Goal: Task Accomplishment & Management: Complete application form

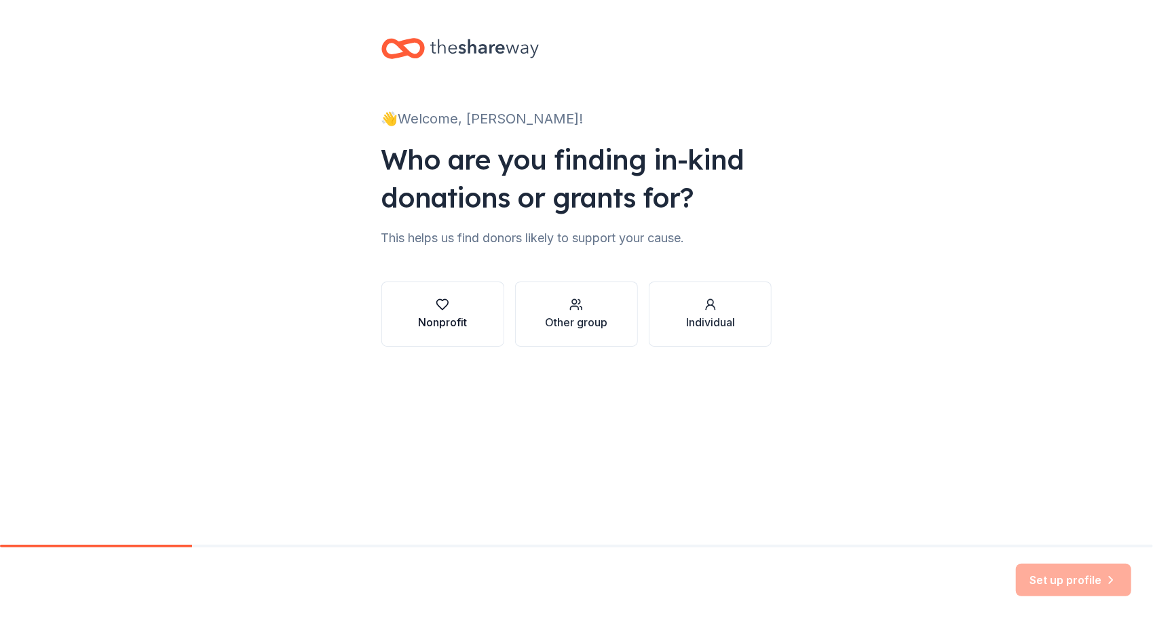
click at [432, 307] on div "button" at bounding box center [442, 305] width 49 height 14
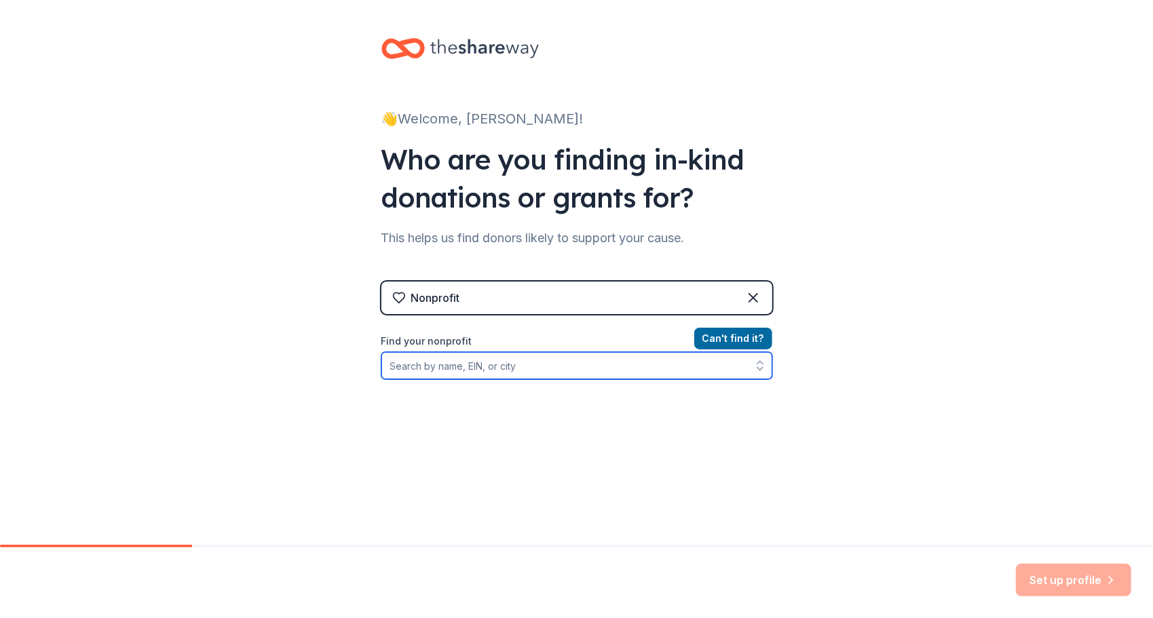
click at [756, 373] on button "button" at bounding box center [760, 365] width 24 height 27
click at [673, 372] on input "Find your nonprofit" at bounding box center [577, 365] width 391 height 27
click at [430, 366] on input "adoption center of [US_STATE]" at bounding box center [577, 365] width 391 height 27
click at [389, 365] on input "adoption Center of [US_STATE]" at bounding box center [577, 365] width 391 height 27
drag, startPoint x: 529, startPoint y: 369, endPoint x: 149, endPoint y: 363, distance: 380.2
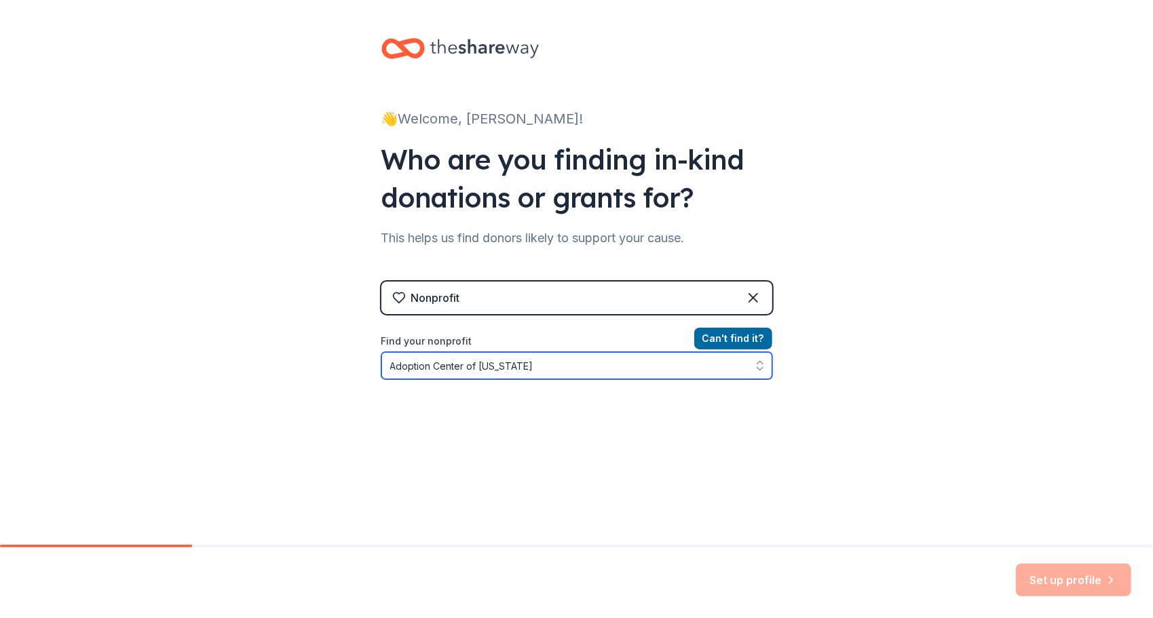
click at [149, 363] on div "👋 Welcome, [PERSON_NAME]! Who are you finding in-kind donations or grants for? …" at bounding box center [576, 290] width 1153 height 580
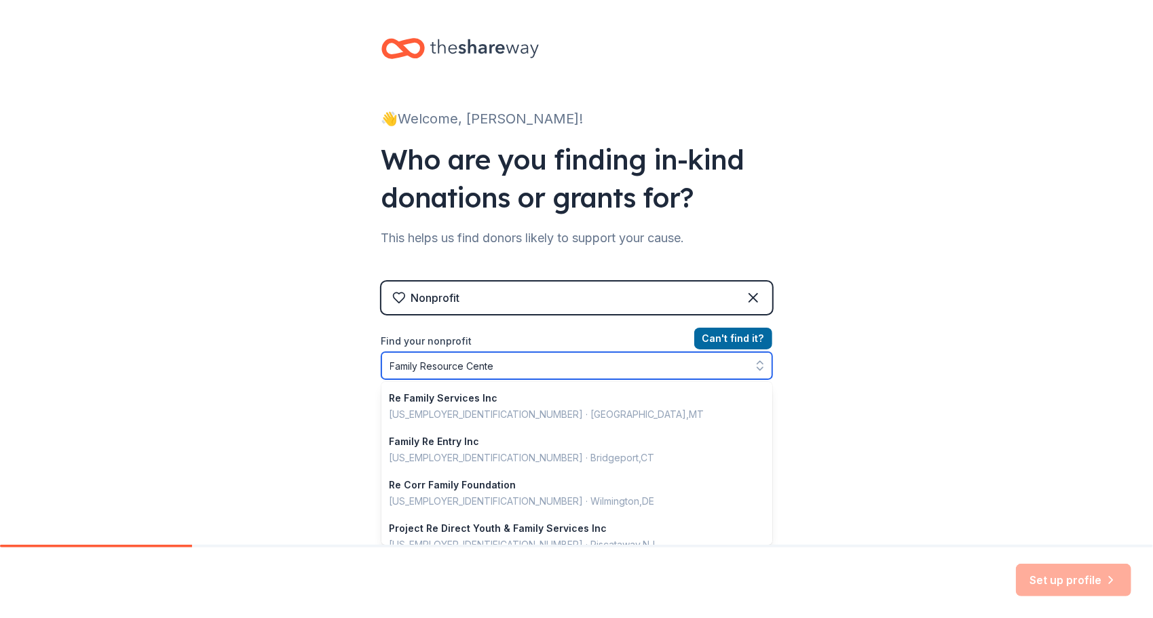
type input "Family Resource Center"
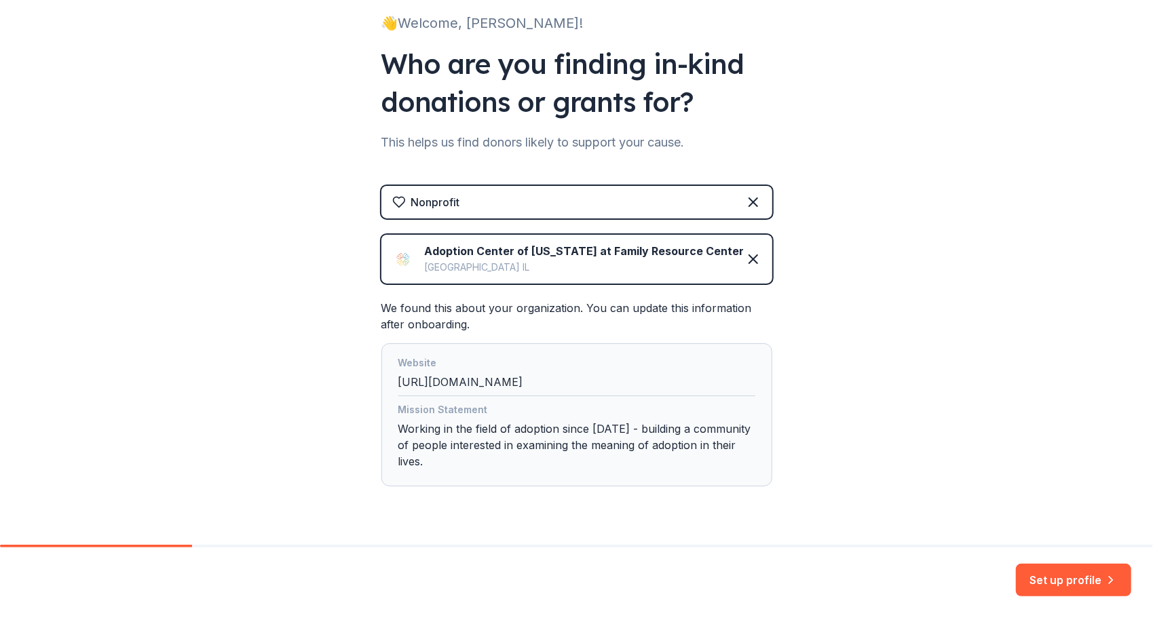
scroll to position [113, 0]
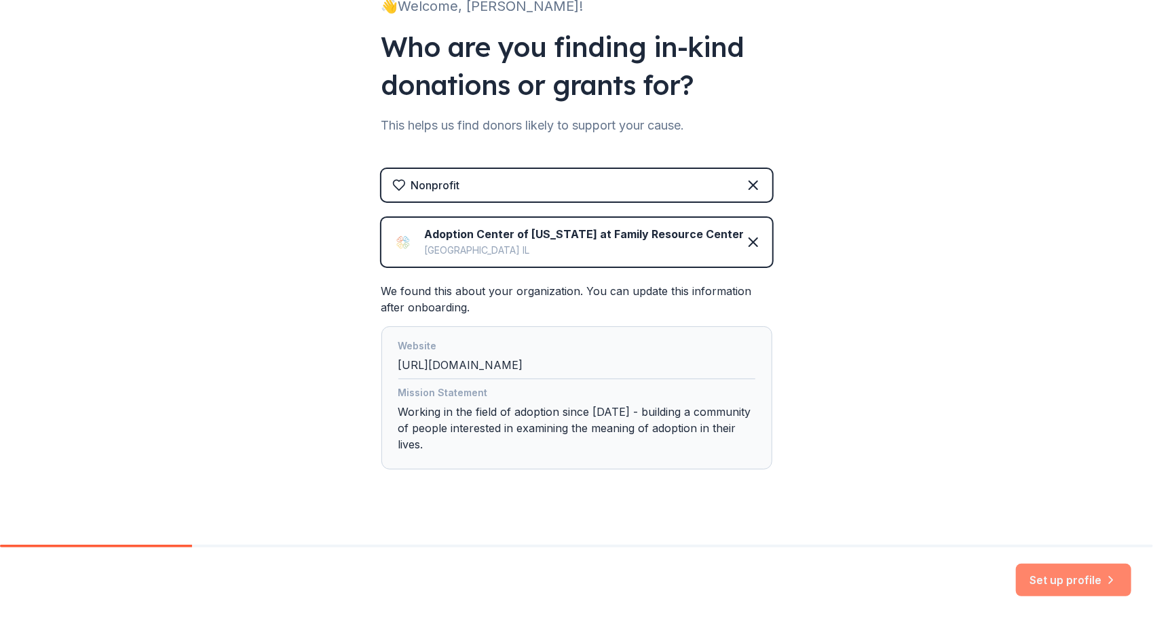
click at [1059, 577] on button "Set up profile" at bounding box center [1073, 580] width 115 height 33
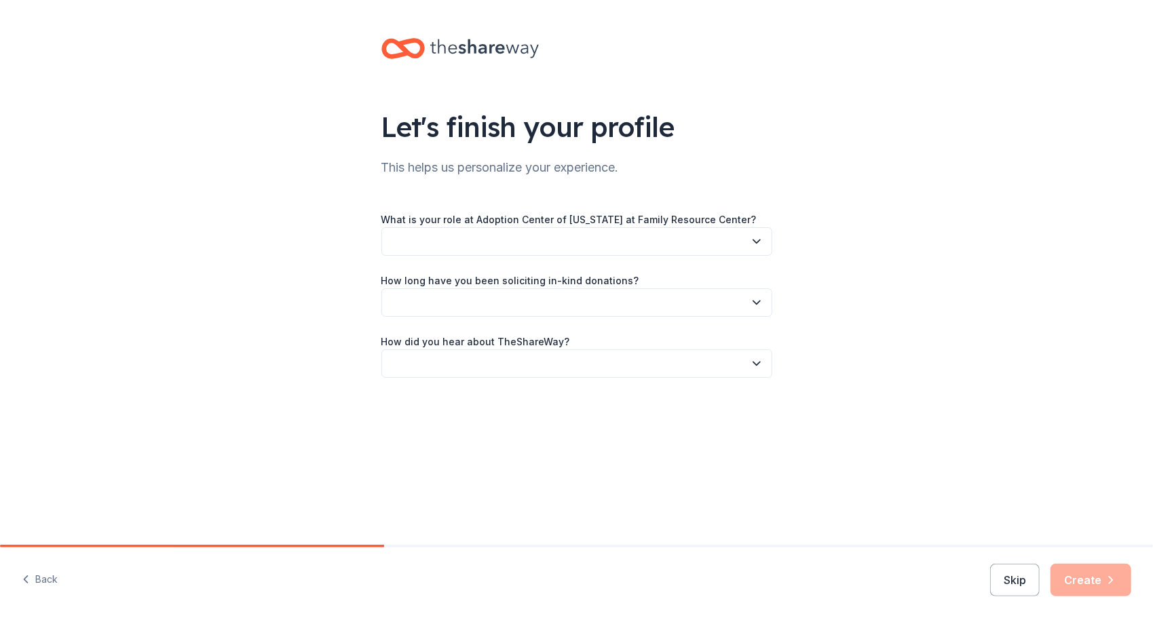
click at [756, 242] on icon "button" at bounding box center [757, 242] width 14 height 14
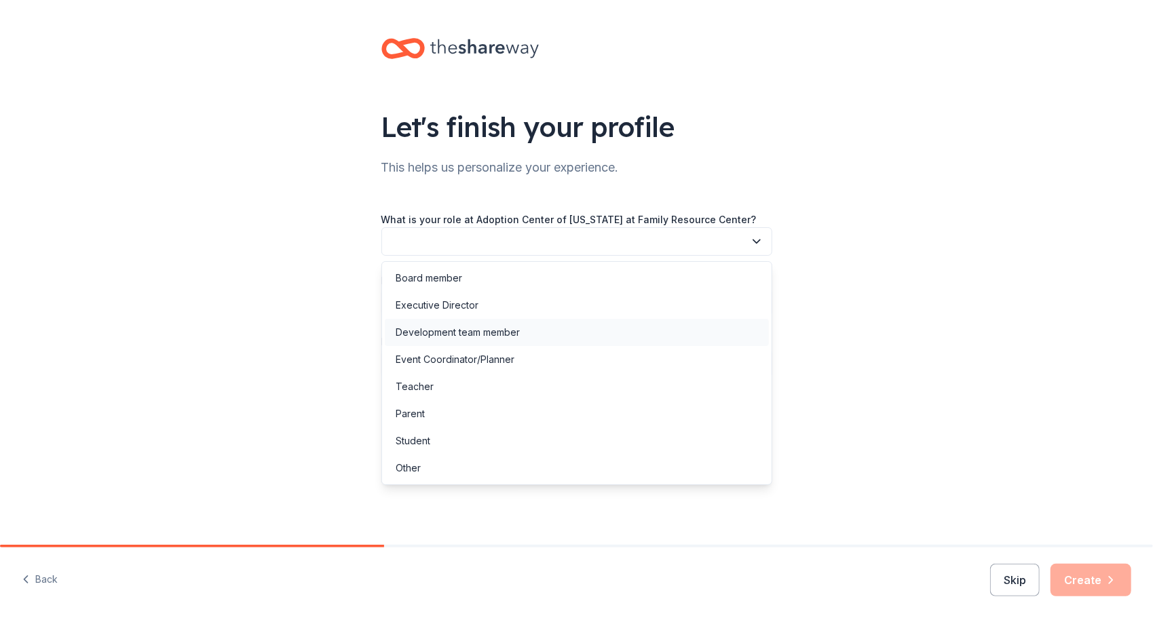
click at [596, 325] on div "Development team member" at bounding box center [577, 332] width 384 height 27
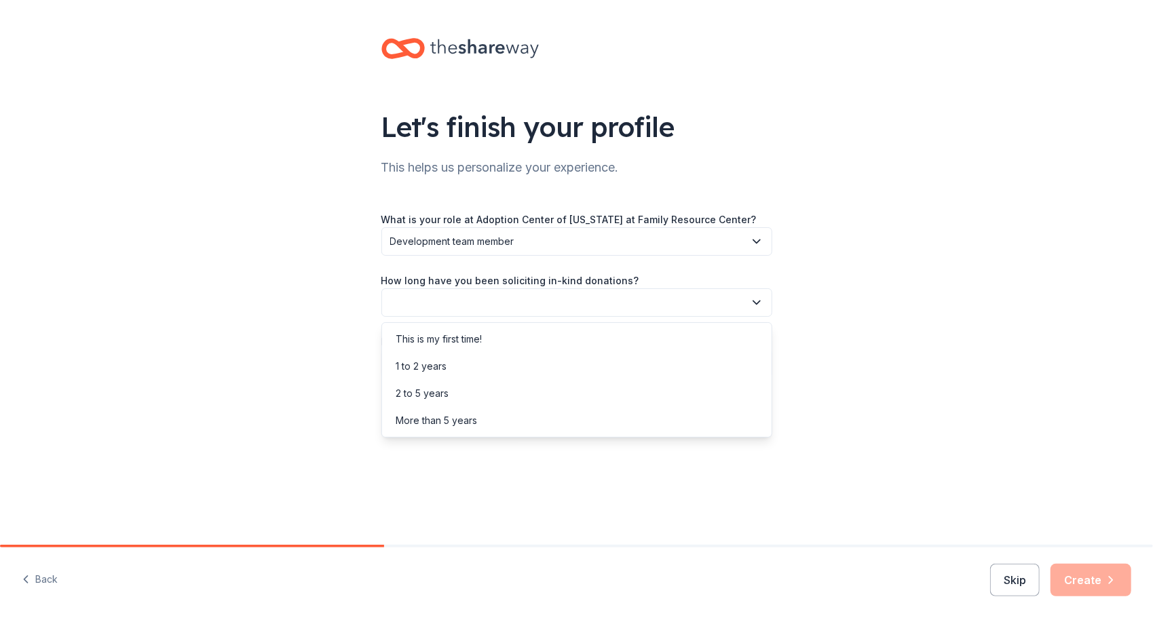
click at [755, 301] on icon "button" at bounding box center [757, 303] width 14 height 14
click at [618, 420] on div "More than 5 years" at bounding box center [577, 420] width 384 height 27
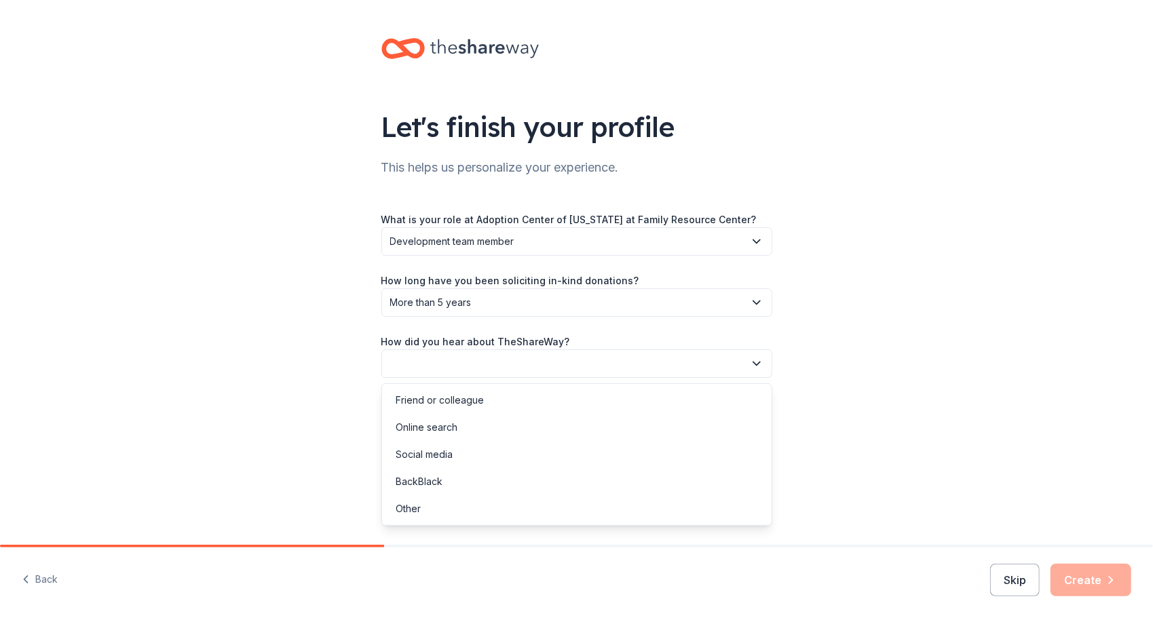
click at [754, 365] on icon "button" at bounding box center [757, 364] width 14 height 14
click at [482, 507] on div "Other" at bounding box center [577, 509] width 384 height 27
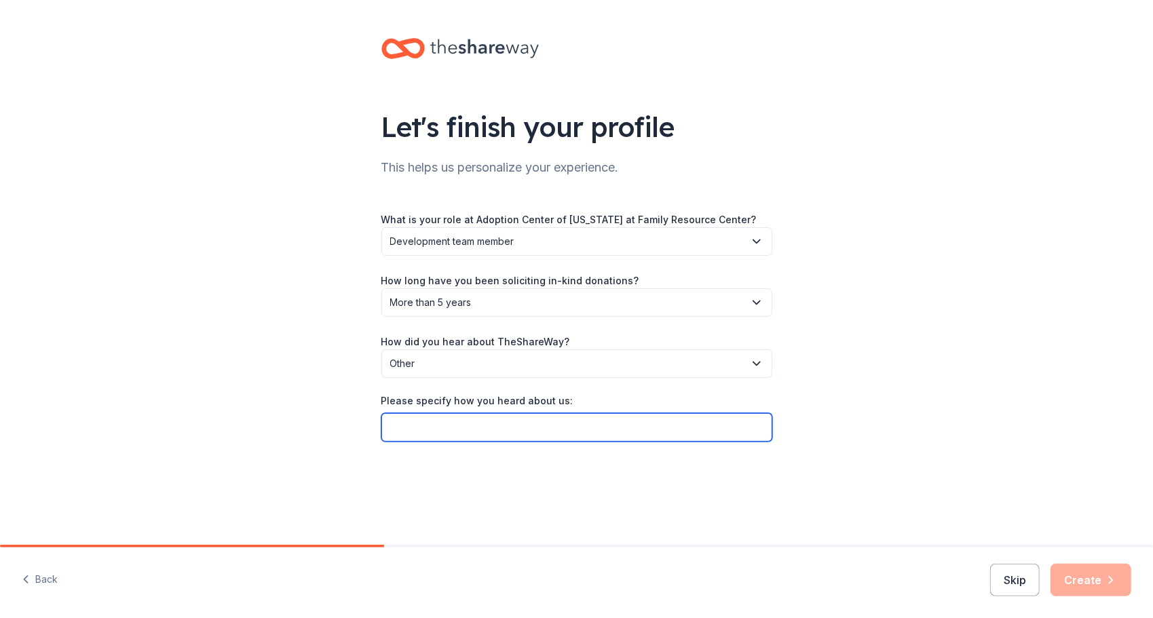
click at [459, 425] on input "Please specify how you heard about us:" at bounding box center [577, 427] width 391 height 29
type input "Give Butter"
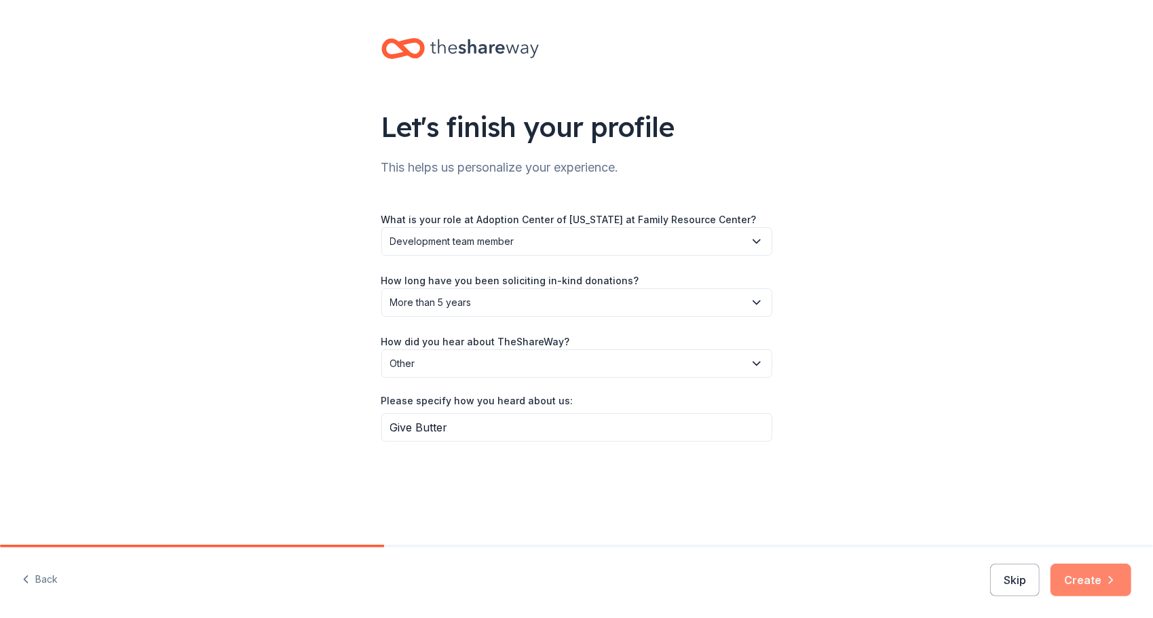
click at [1089, 574] on button "Create" at bounding box center [1091, 580] width 81 height 33
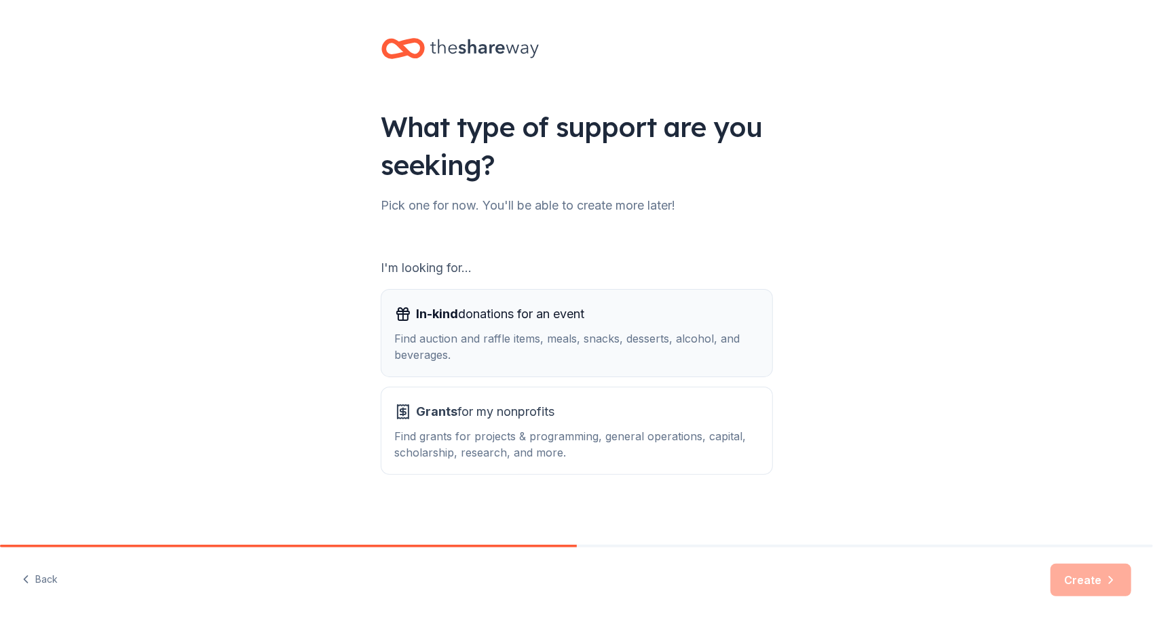
click at [506, 346] on div "Find auction and raffle items, meals, snacks, desserts, alcohol, and beverages." at bounding box center [577, 347] width 364 height 33
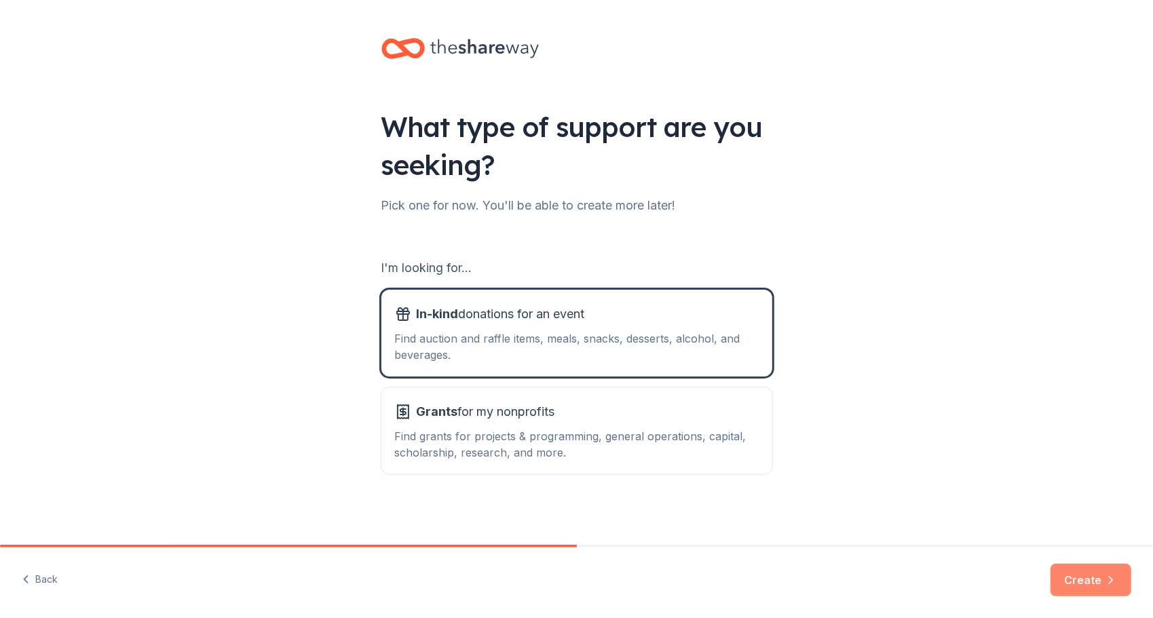
click at [1083, 586] on button "Create" at bounding box center [1091, 580] width 81 height 33
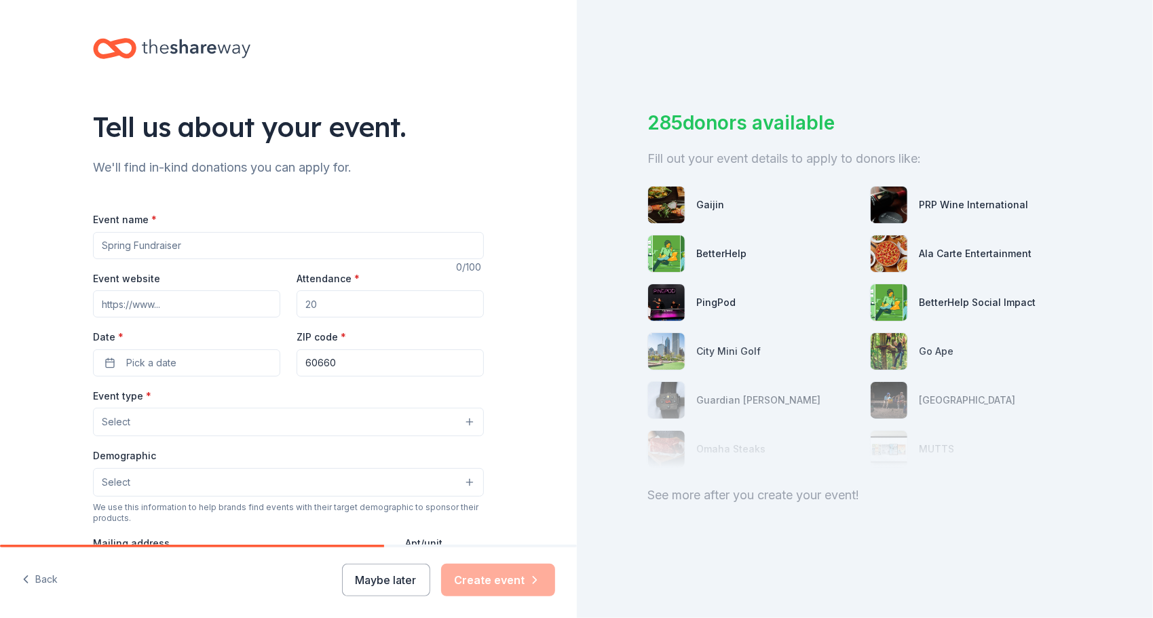
click at [231, 243] on input "Event name *" at bounding box center [288, 245] width 391 height 27
click at [222, 236] on input "Event name *" at bounding box center [288, 245] width 391 height 27
type input "Adoption Center of [US_STATE] Annual Gala"
click at [373, 312] on input "Attendance *" at bounding box center [390, 304] width 187 height 27
type input "250"
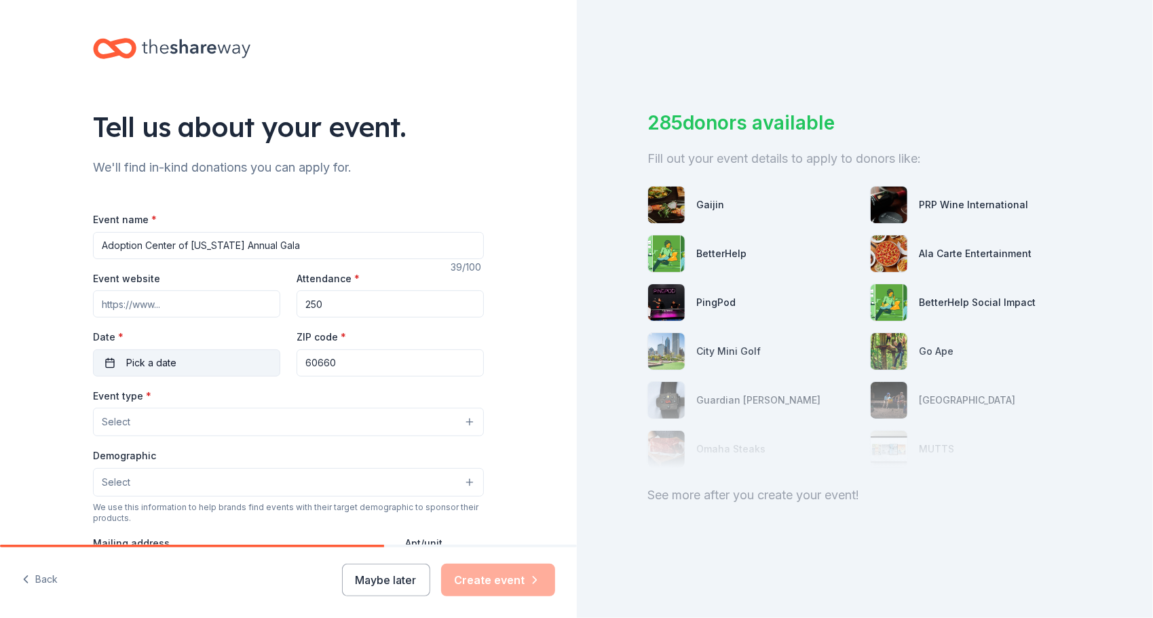
click at [177, 361] on button "Pick a date" at bounding box center [186, 363] width 187 height 27
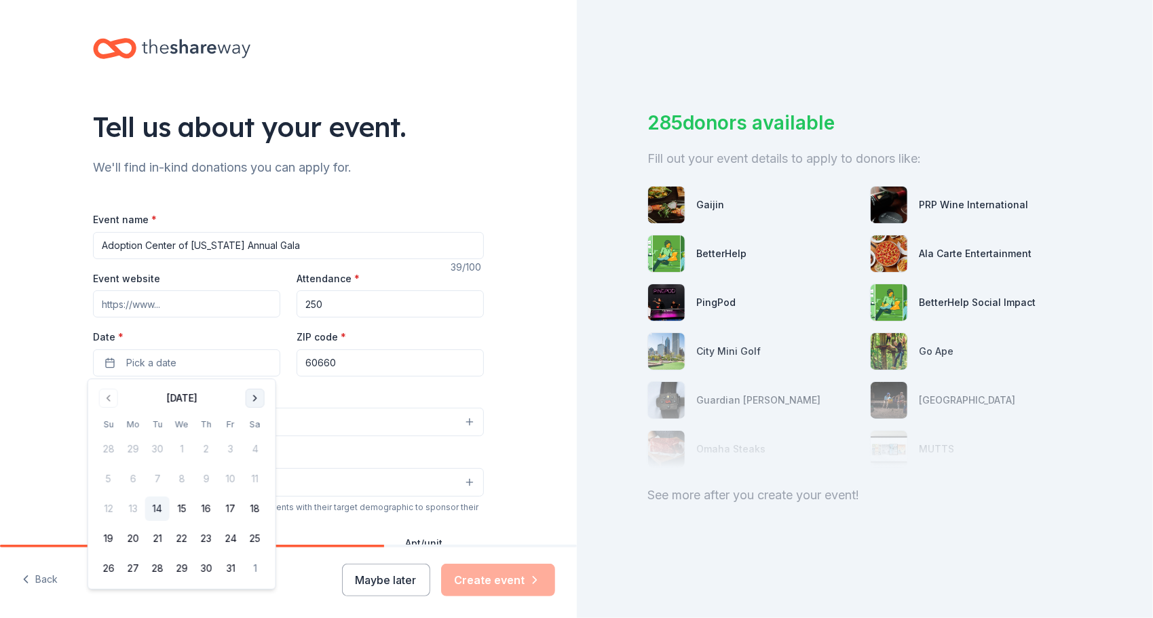
click at [252, 399] on button "Go to next month" at bounding box center [255, 398] width 19 height 19
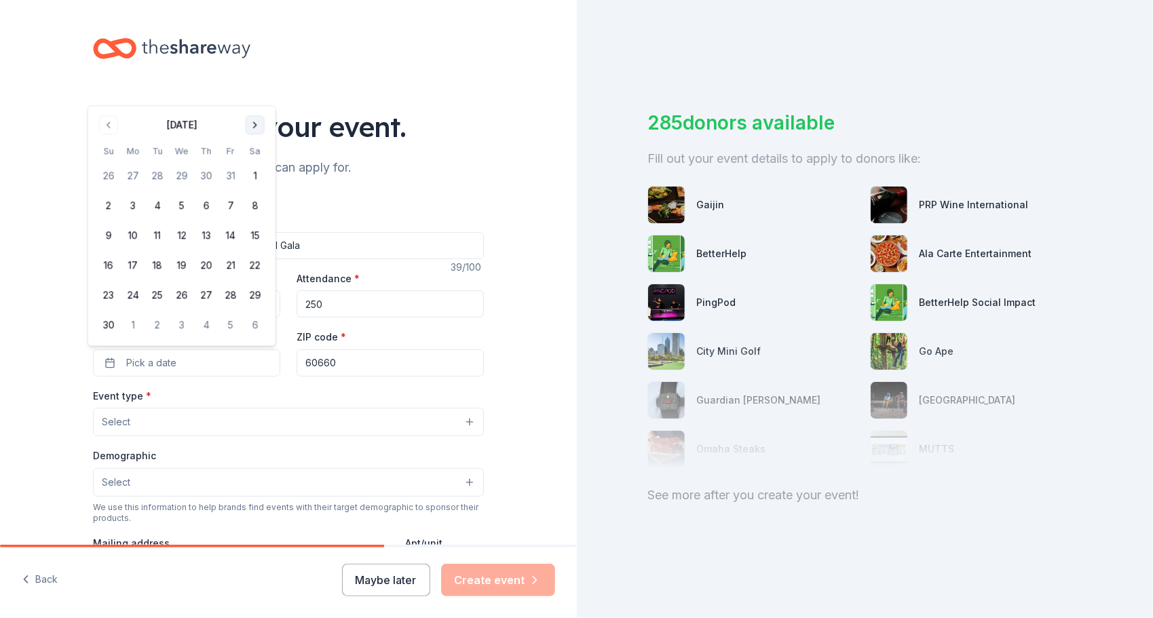
click at [252, 399] on div "Event type * Select" at bounding box center [288, 413] width 391 height 50
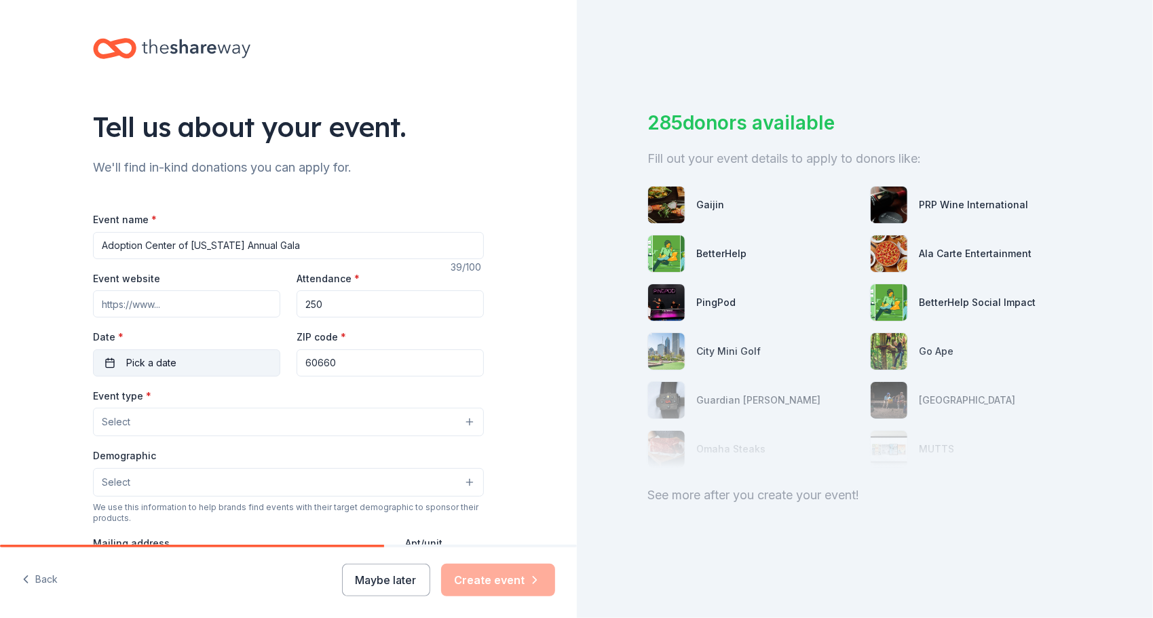
drag, startPoint x: 252, startPoint y: 399, endPoint x: 223, endPoint y: 356, distance: 51.8
click at [223, 356] on button "Pick a date" at bounding box center [186, 363] width 187 height 27
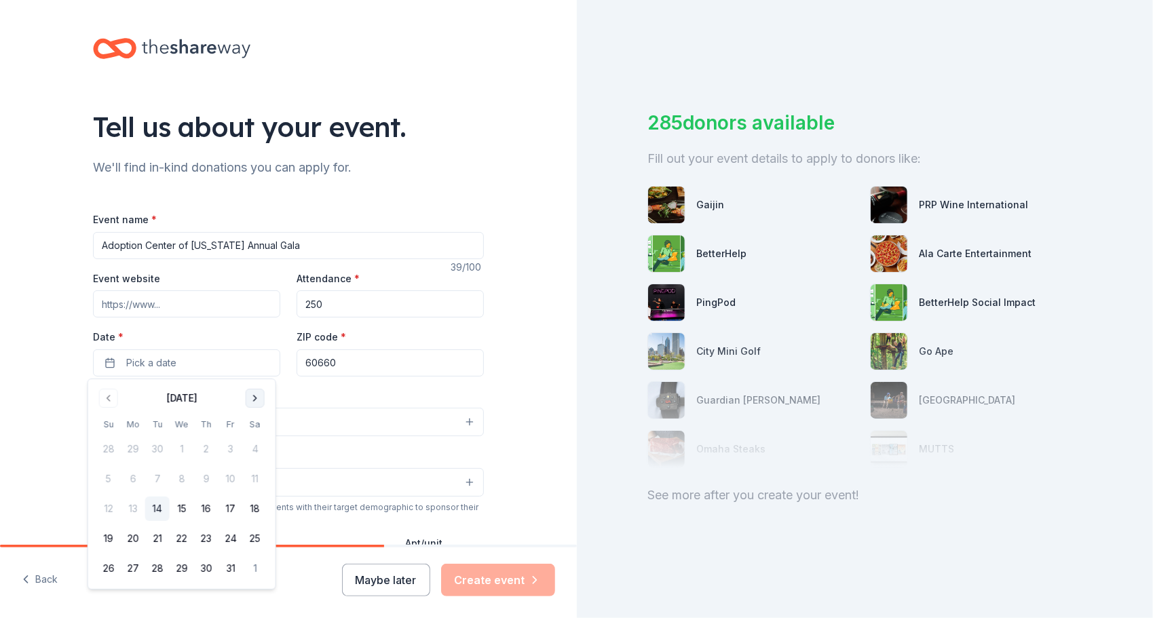
click at [254, 398] on button "Go to next month" at bounding box center [255, 398] width 19 height 19
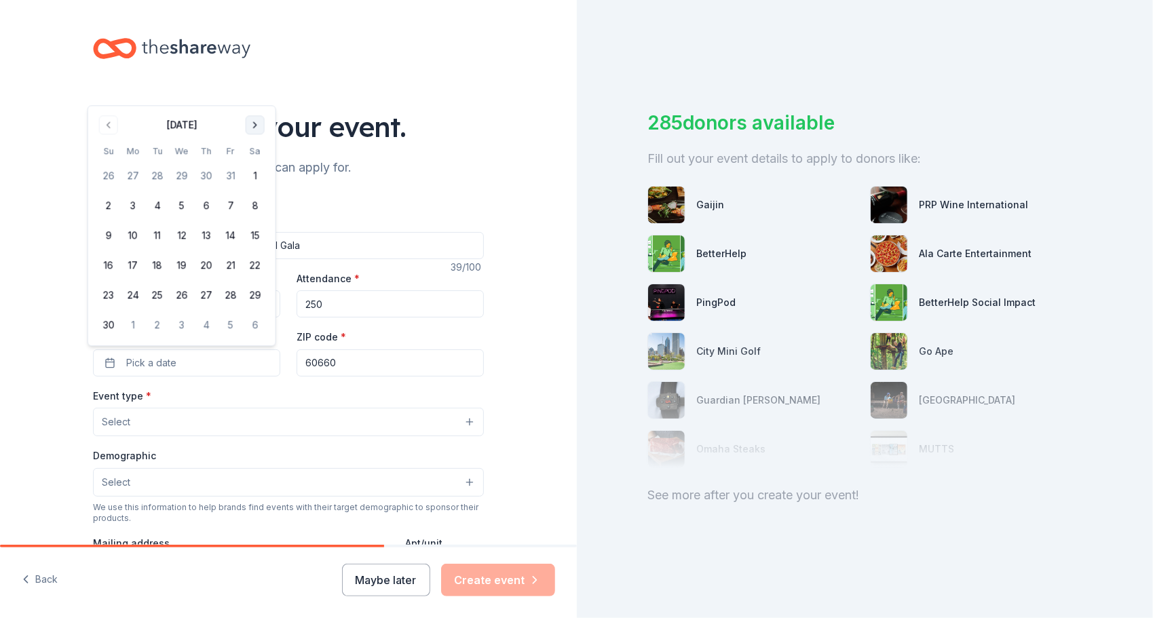
click at [256, 128] on button "Go to next month" at bounding box center [255, 124] width 19 height 19
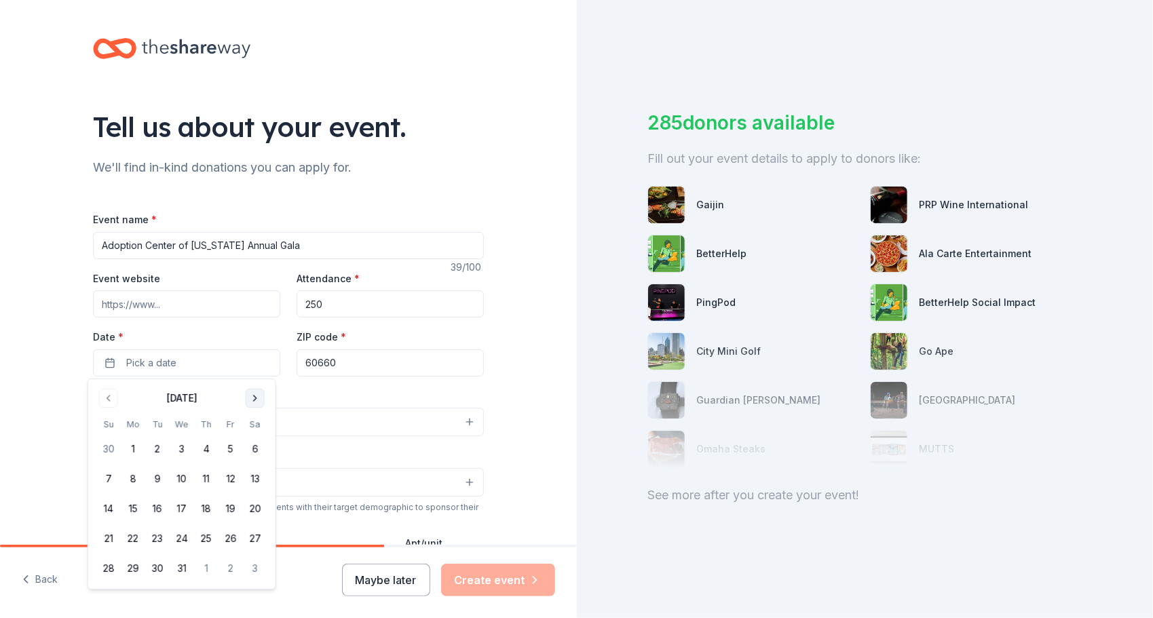
click at [257, 398] on button "Go to next month" at bounding box center [255, 398] width 19 height 19
click at [249, 543] on button "25" at bounding box center [255, 539] width 24 height 24
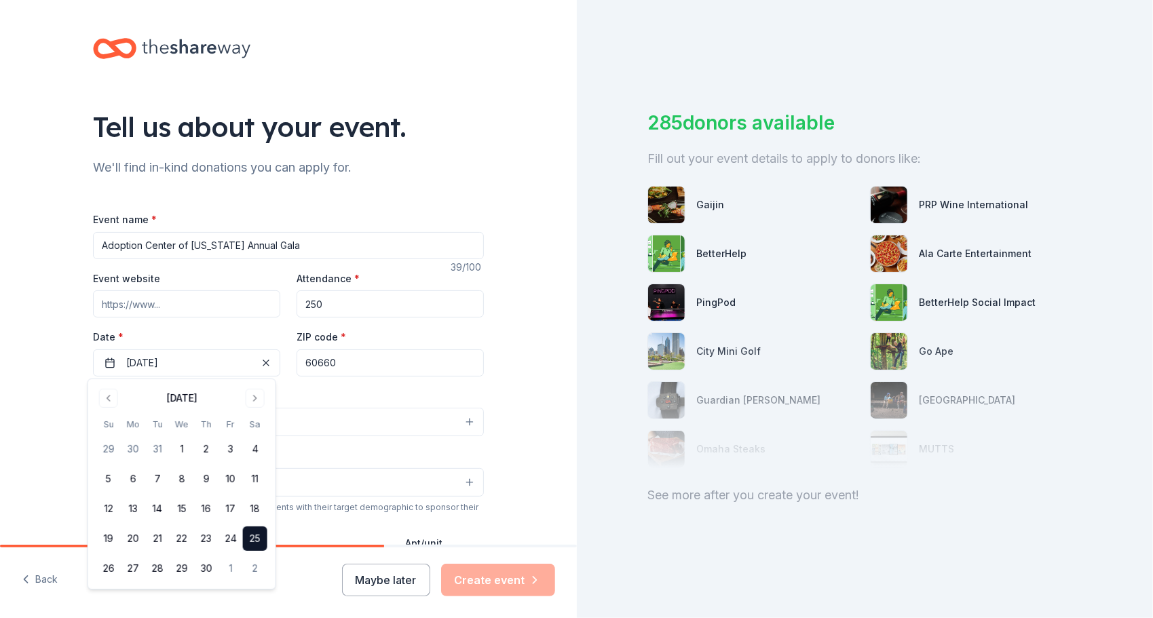
click at [515, 394] on div "Tell us about your event. We'll find in-kind donations you can apply for. Event…" at bounding box center [288, 452] width 577 height 904
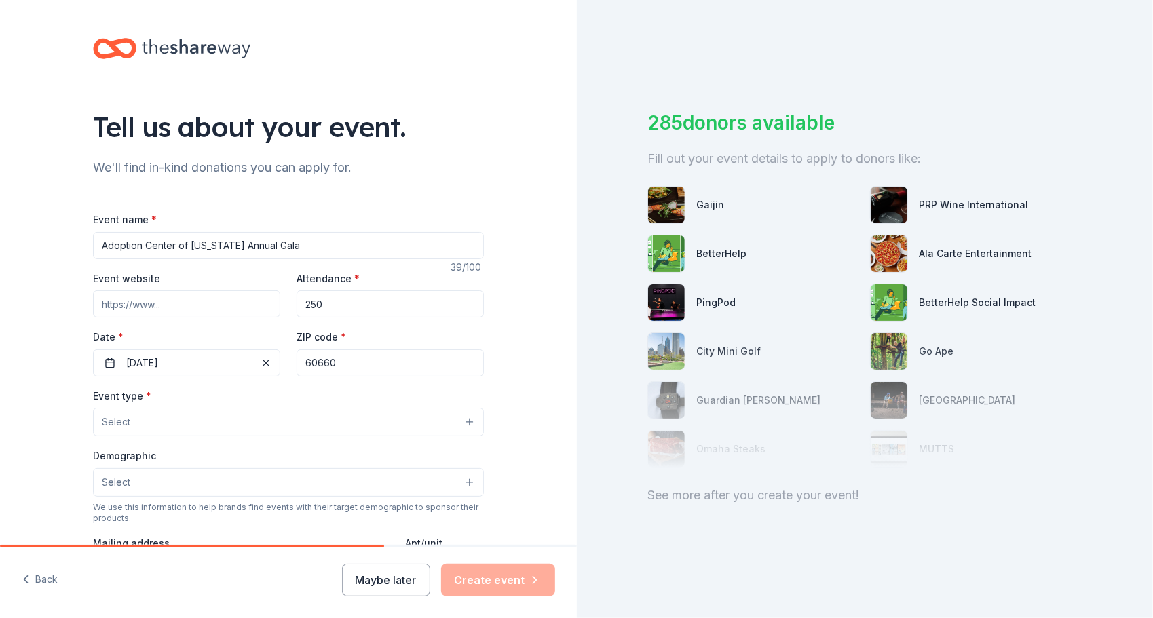
click at [229, 415] on button "Select" at bounding box center [288, 422] width 391 height 29
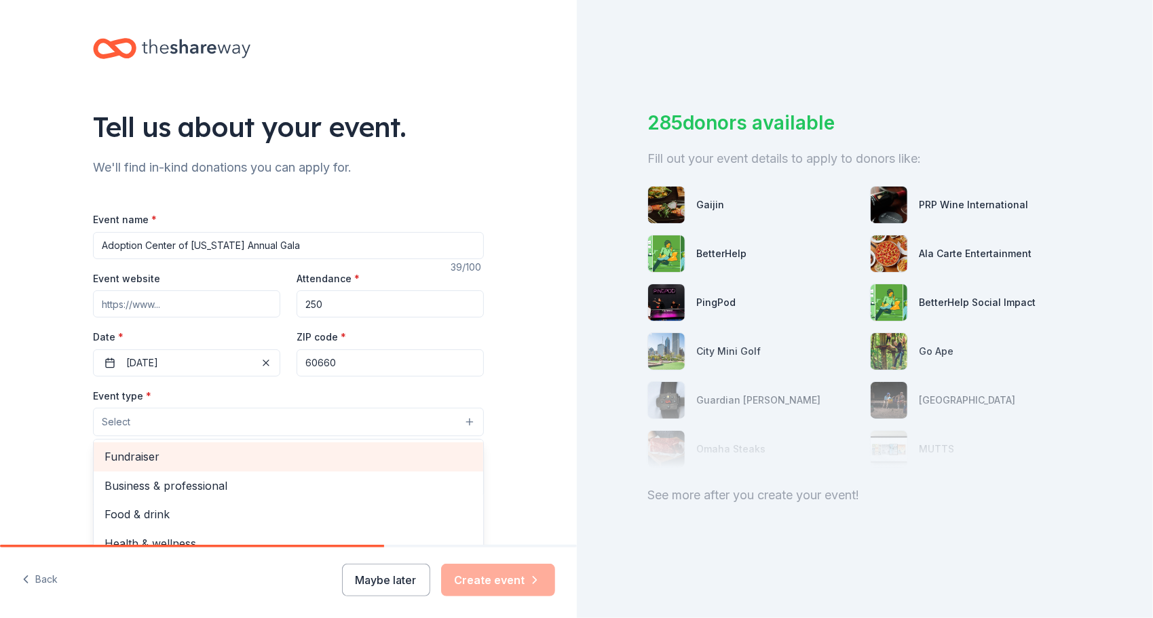
click at [162, 454] on span "Fundraiser" at bounding box center [289, 457] width 368 height 18
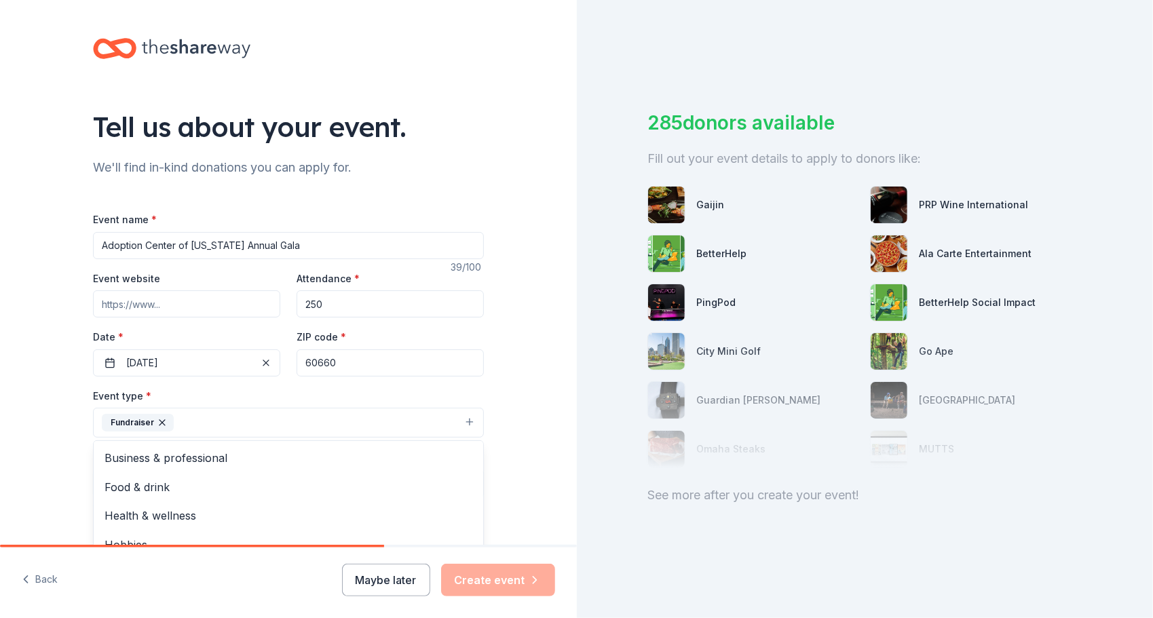
click at [33, 422] on div "Tell us about your event. We'll find in-kind donations you can apply for. Event…" at bounding box center [288, 452] width 577 height 905
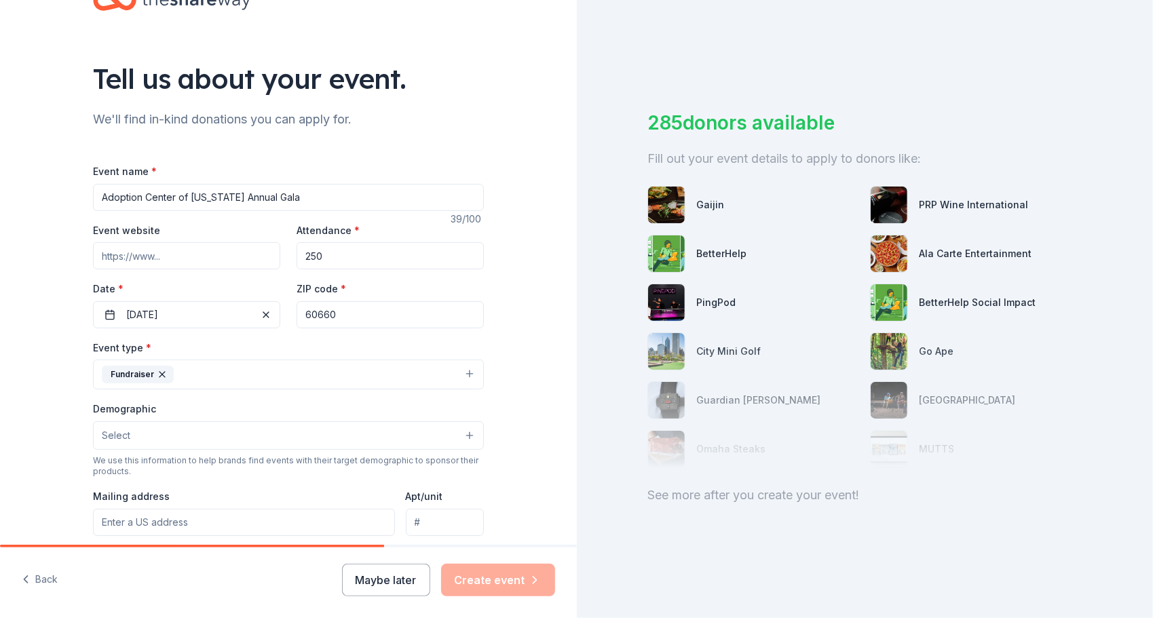
scroll to position [204, 0]
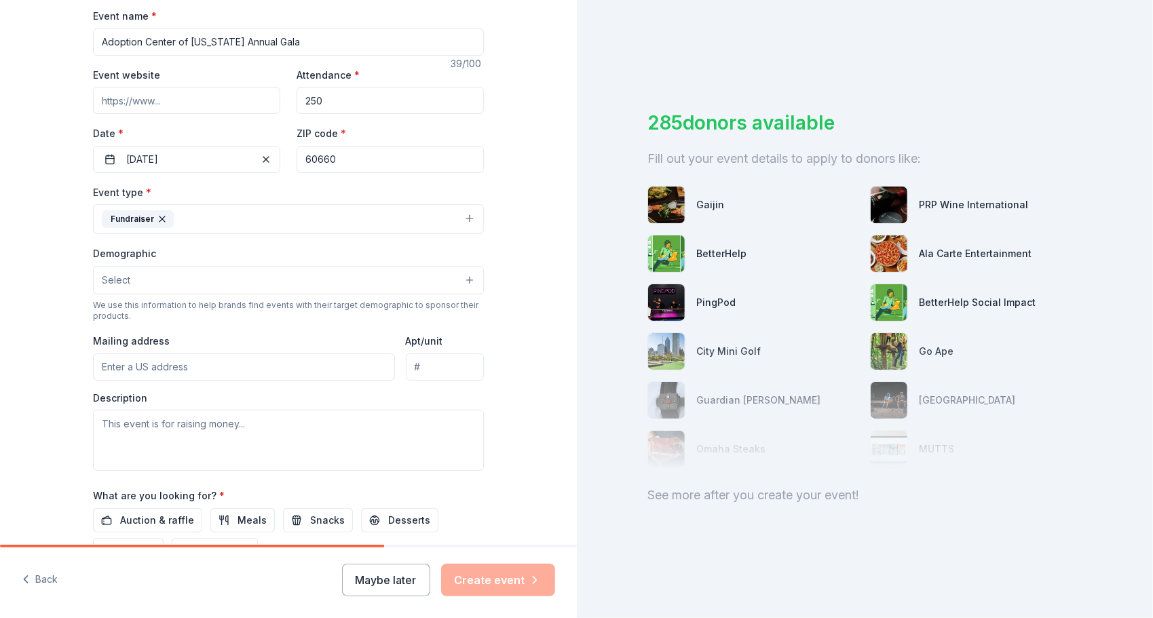
click at [172, 276] on button "Select" at bounding box center [288, 280] width 391 height 29
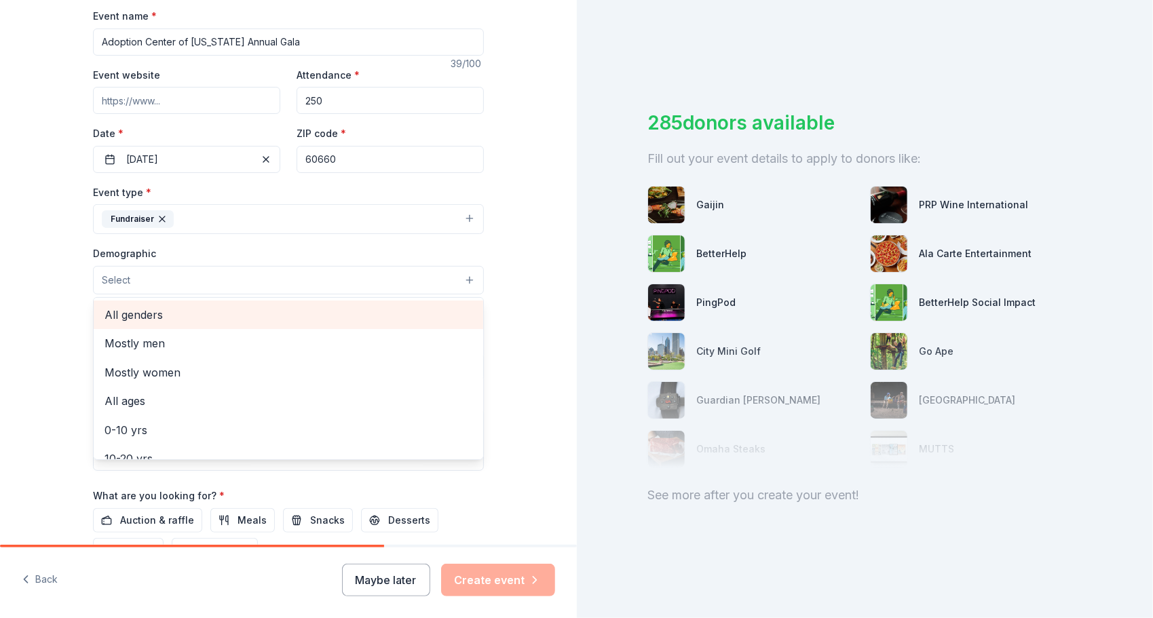
click at [132, 315] on span "All genders" at bounding box center [289, 315] width 368 height 18
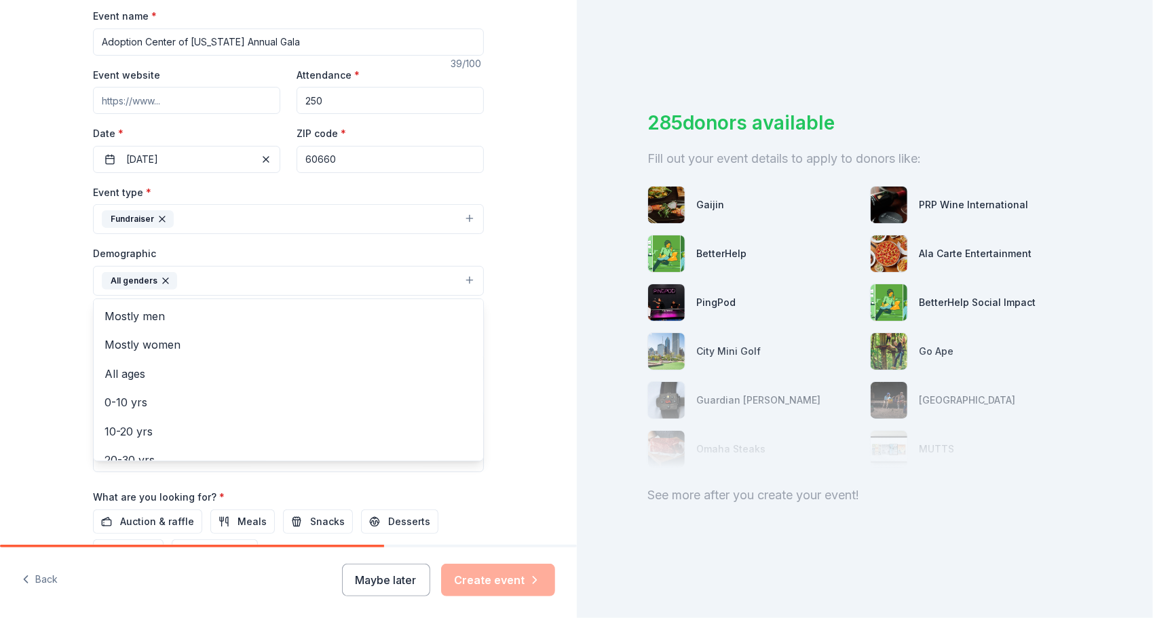
scroll to position [272, 0]
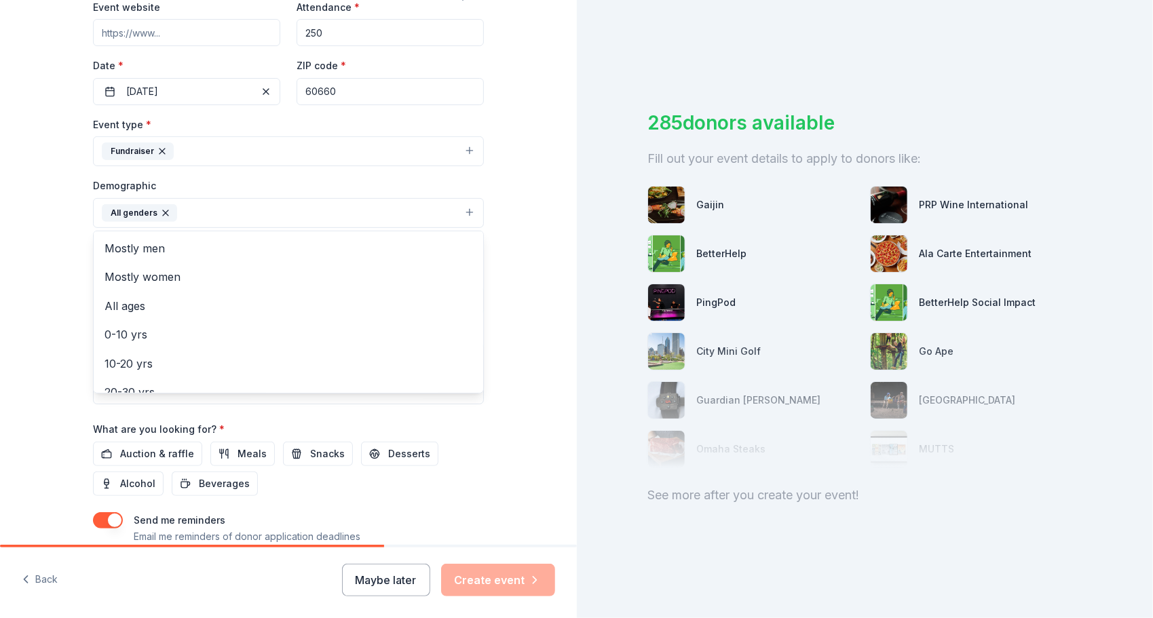
click at [13, 310] on div "Tell us about your event. We'll find in-kind donations you can apply for. Event…" at bounding box center [288, 181] width 577 height 906
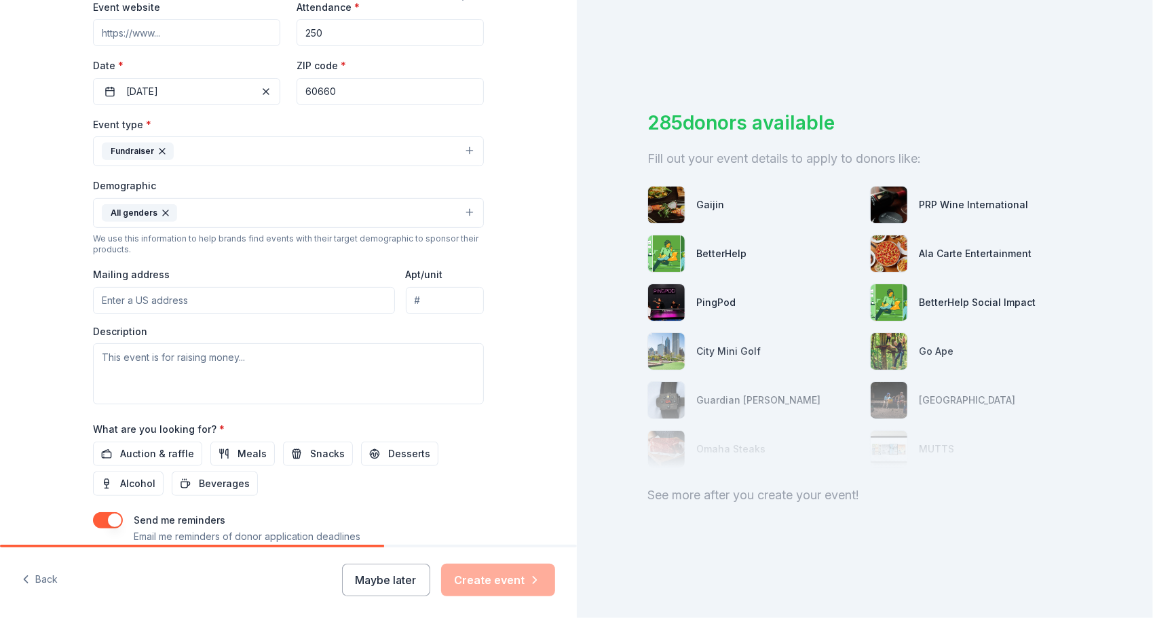
click at [318, 294] on input "Mailing address" at bounding box center [244, 300] width 302 height 27
type input "[STREET_ADDRESS][PERSON_NAME]"
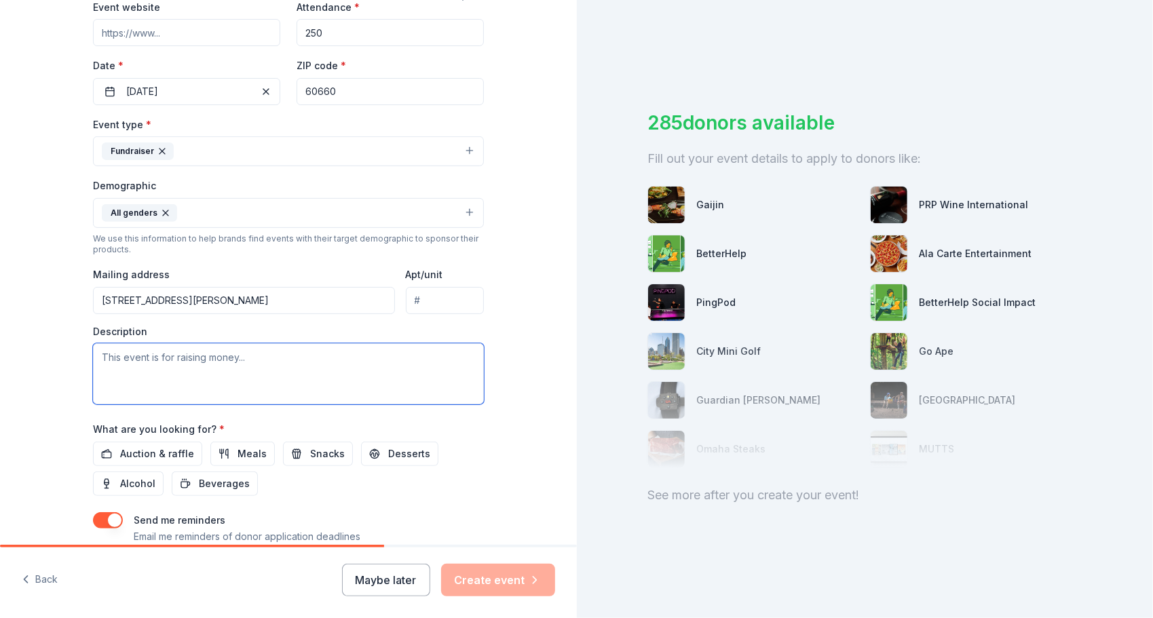
click at [149, 353] on textarea at bounding box center [288, 374] width 391 height 61
paste textarea "OpportunitiesProceeds from our Annual Gala allow us to offercomprehensive, comp…"
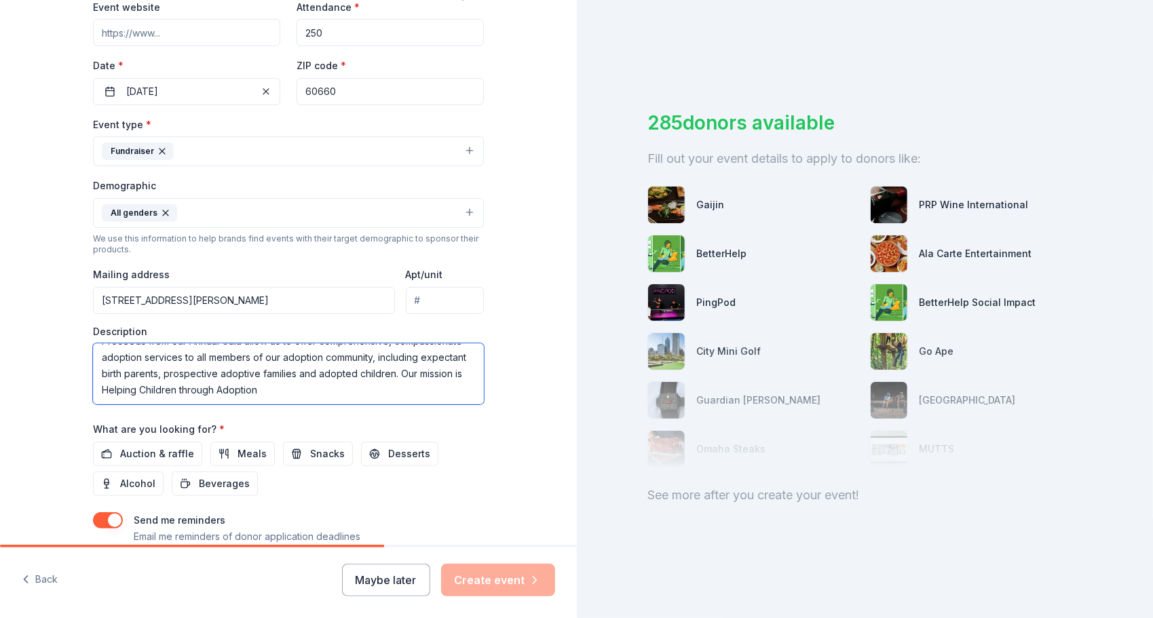
scroll to position [0, 0]
click at [98, 352] on textarea "Proceeds from our Annual Gala allow us to offer comprehensive, compassionate ad…" at bounding box center [288, 374] width 391 height 61
click at [440, 373] on textarea "[DATE][DATE], the Adoption Center of [US_STATE] will be holding our 38th annual…" at bounding box center [288, 374] width 391 height 61
click at [140, 387] on textarea "[DATE][DATE], the Adoption Center of [US_STATE] will be holding our 38th annual…" at bounding box center [288, 374] width 391 height 61
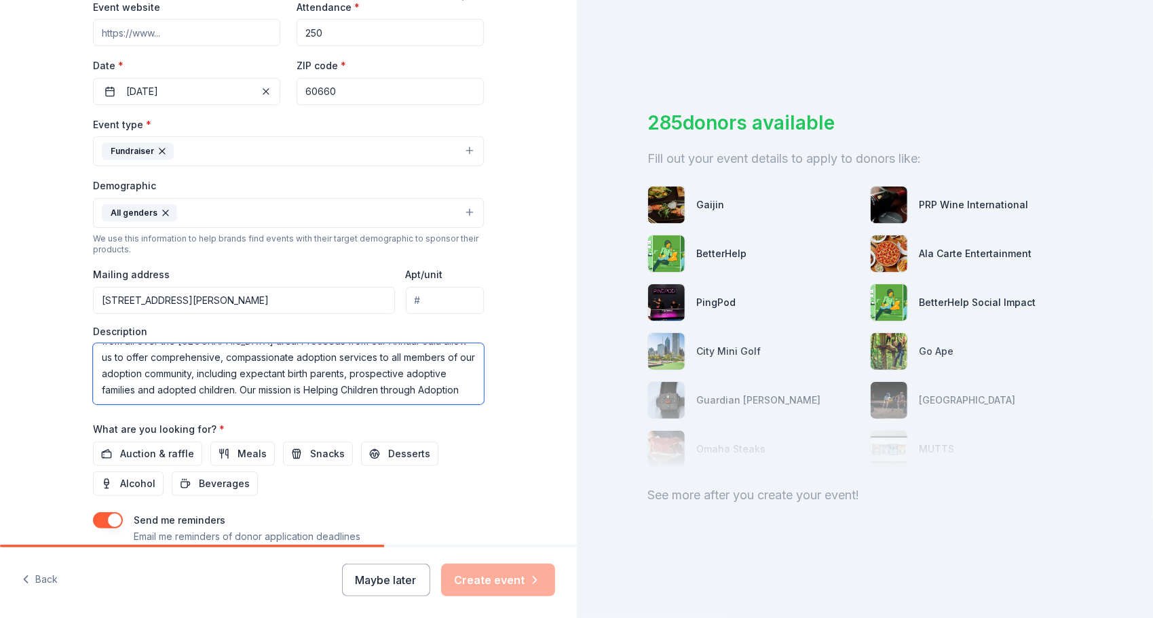
drag, startPoint x: 232, startPoint y: 382, endPoint x: 398, endPoint y: 373, distance: 165.9
click at [398, 373] on textarea "[DATE][DATE], the Adoption Center of [US_STATE] will be holding our 38th annual…" at bounding box center [288, 374] width 391 height 61
drag, startPoint x: 398, startPoint y: 373, endPoint x: 314, endPoint y: 382, distance: 84.6
click at [314, 382] on textarea "[DATE][DATE], the Adoption Center of [US_STATE] will be holding our 38th annual…" at bounding box center [288, 374] width 391 height 61
click at [291, 384] on textarea "[DATE][DATE], the Adoption Center of [US_STATE] will be holding our 38th annual…" at bounding box center [288, 374] width 391 height 61
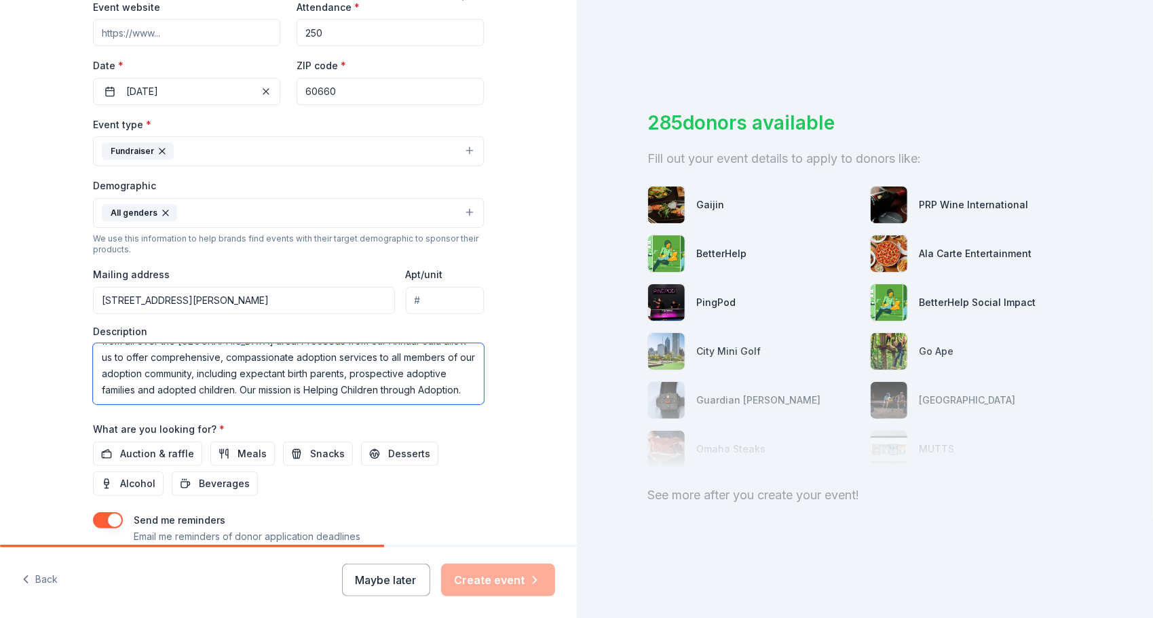
scroll to position [0, 0]
click at [134, 367] on textarea "[DATE][DATE], the Adoption Center of [US_STATE] will be holding our 38th annual…" at bounding box center [288, 374] width 391 height 61
click at [99, 369] on textarea "[DATE][DATE], the Adoption Center of [US_STATE] will be holding our 38th annual…" at bounding box center [288, 374] width 391 height 61
click at [149, 368] on textarea "[DATE][DATE], the Adoption Center of [US_STATE] will be holding our 38th Annual…" at bounding box center [288, 374] width 391 height 61
click at [377, 373] on textarea "[DATE][DATE], the Adoption Center of [US_STATE] will be holding our 38th Annual…" at bounding box center [288, 374] width 391 height 61
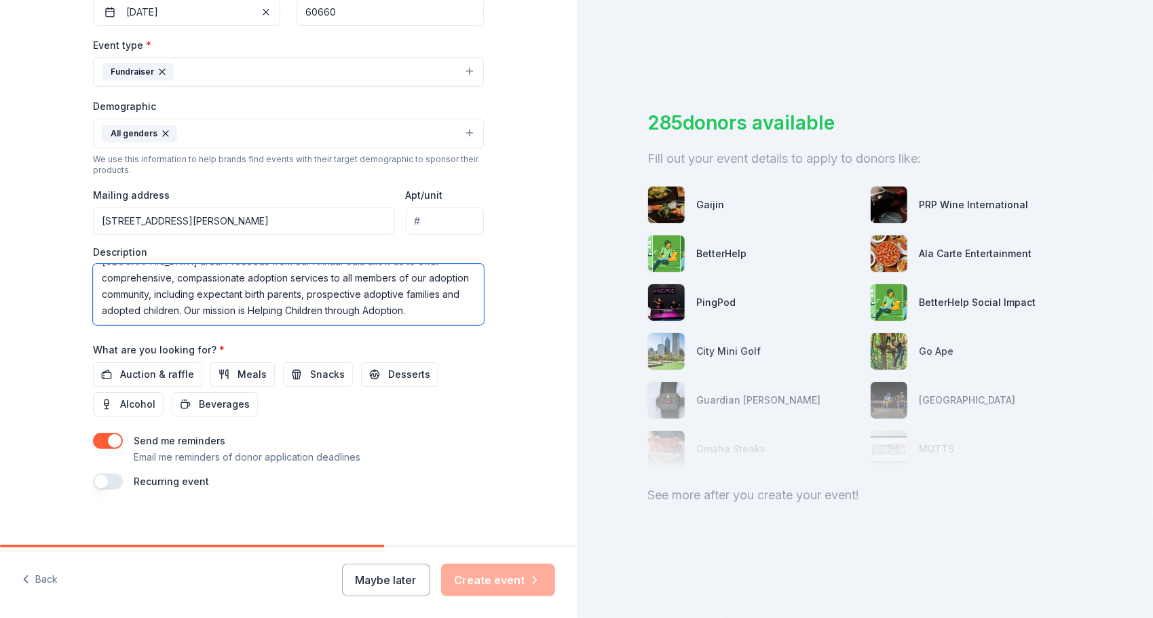
scroll to position [357, 0]
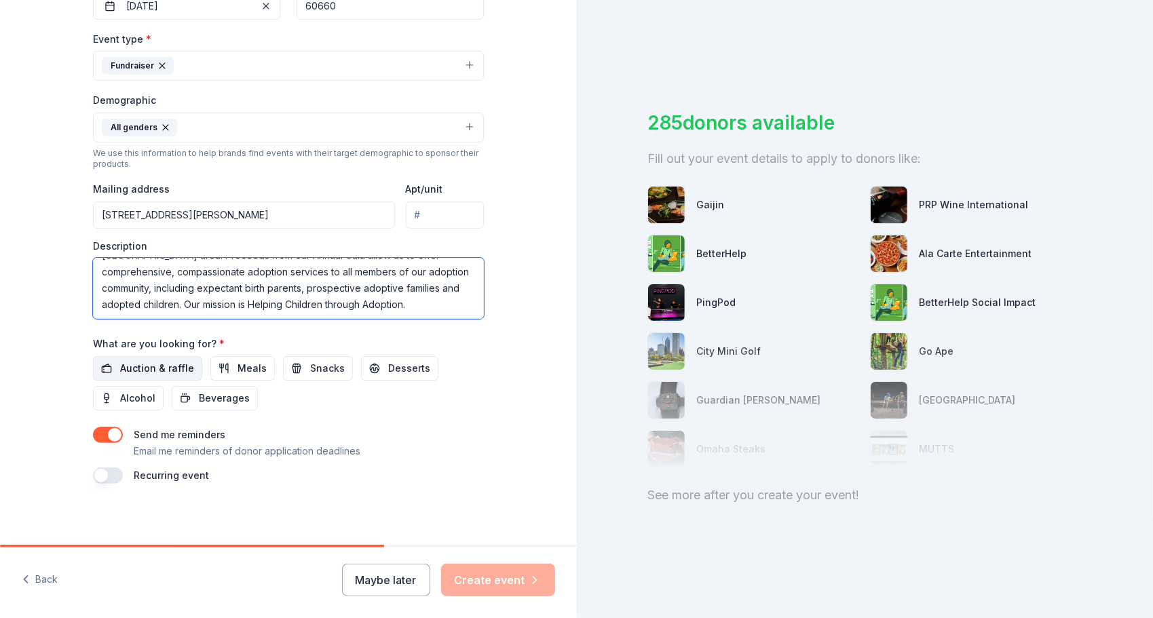
type textarea "[DATE][DATE], the Adoption Center of [US_STATE] will be holding our 38th Annual…"
click at [138, 367] on span "Auction & raffle" at bounding box center [157, 368] width 74 height 16
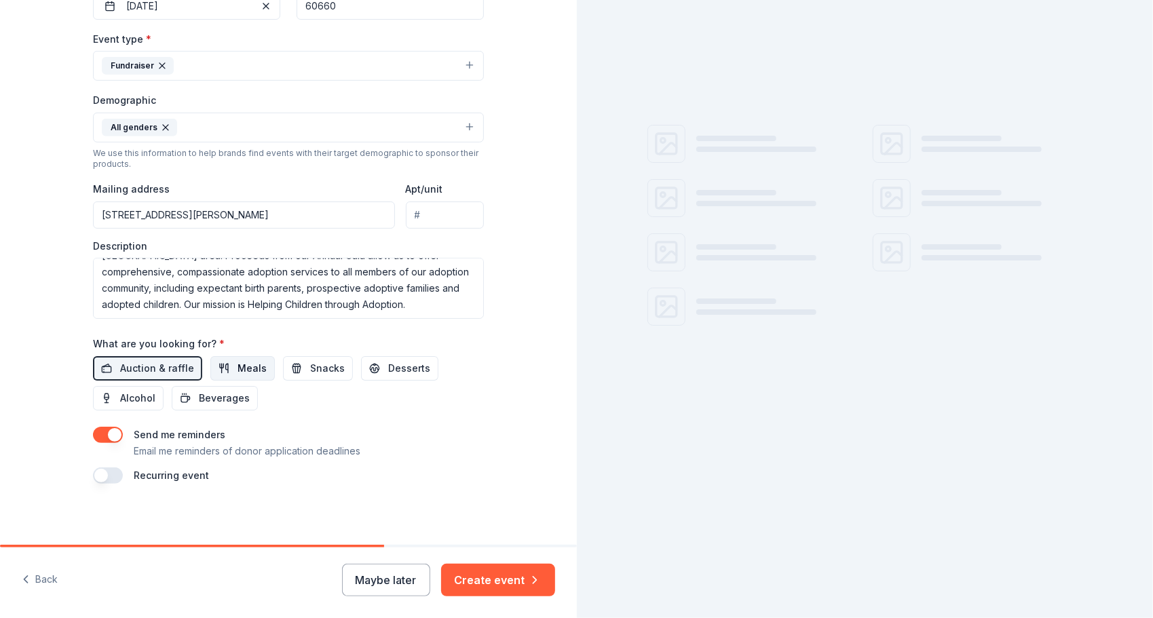
click at [220, 367] on button "Meals" at bounding box center [242, 368] width 64 height 24
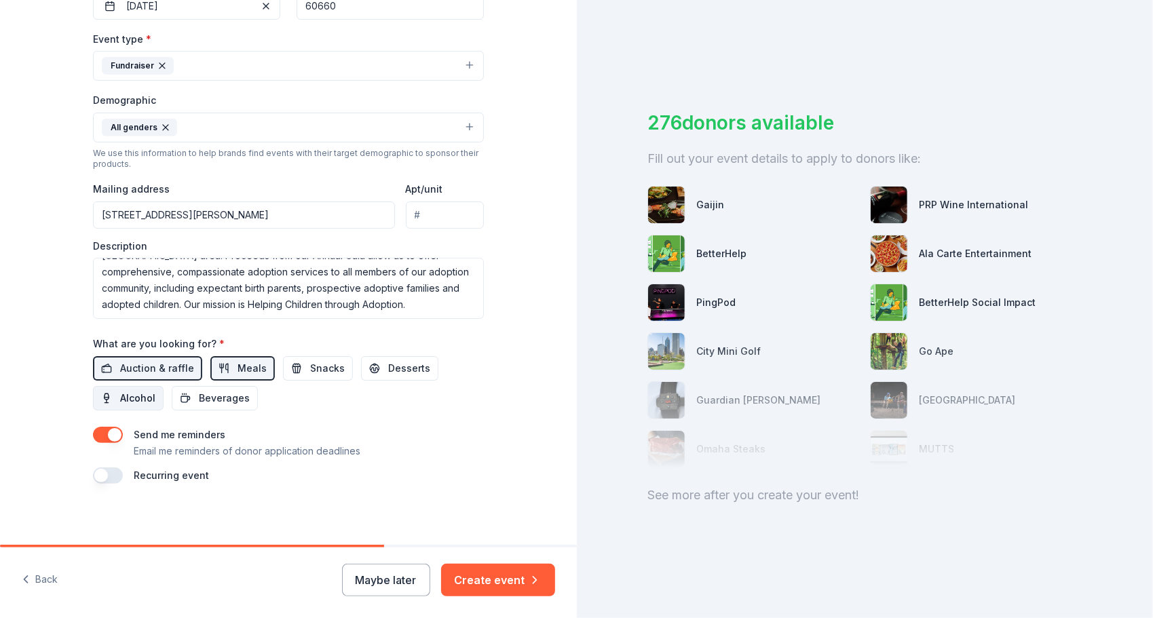
click at [120, 398] on span "Alcohol" at bounding box center [137, 398] width 35 height 16
click at [397, 370] on span "Desserts" at bounding box center [409, 368] width 42 height 16
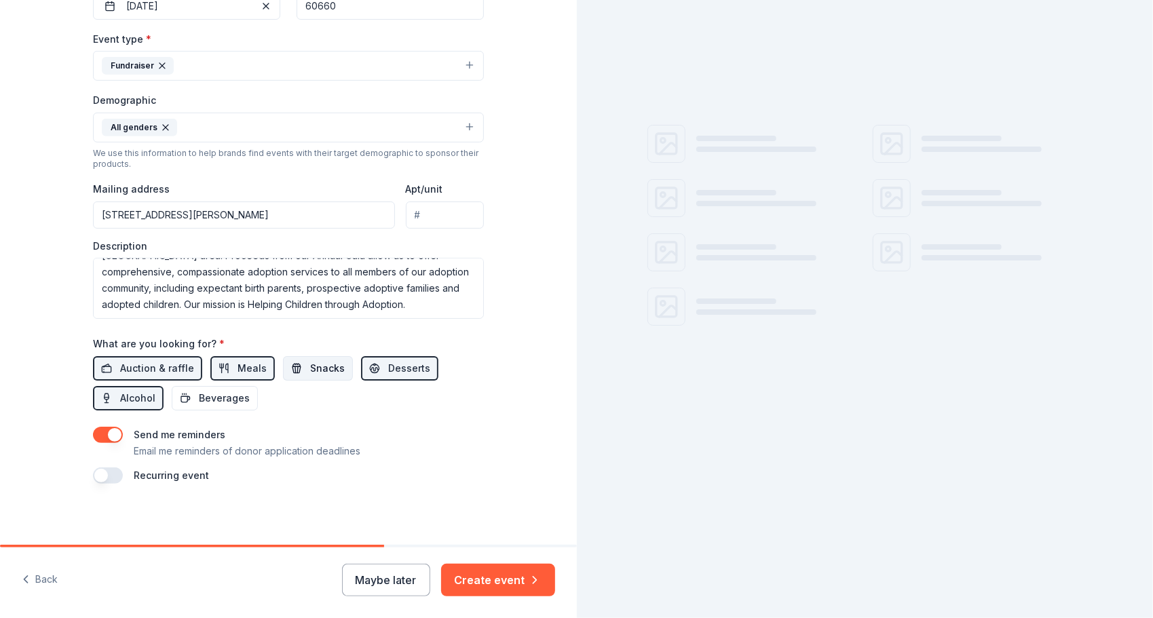
click at [316, 369] on span "Snacks" at bounding box center [327, 368] width 35 height 16
click at [213, 392] on span "Beverages" at bounding box center [224, 398] width 51 height 16
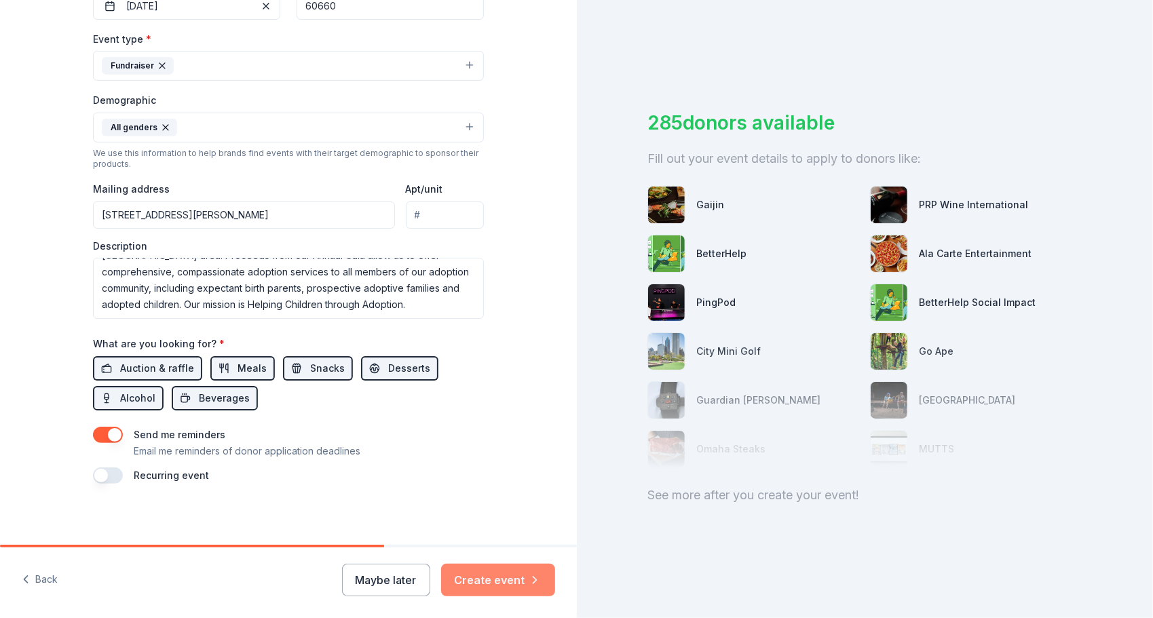
click at [500, 582] on button "Create event" at bounding box center [498, 580] width 114 height 33
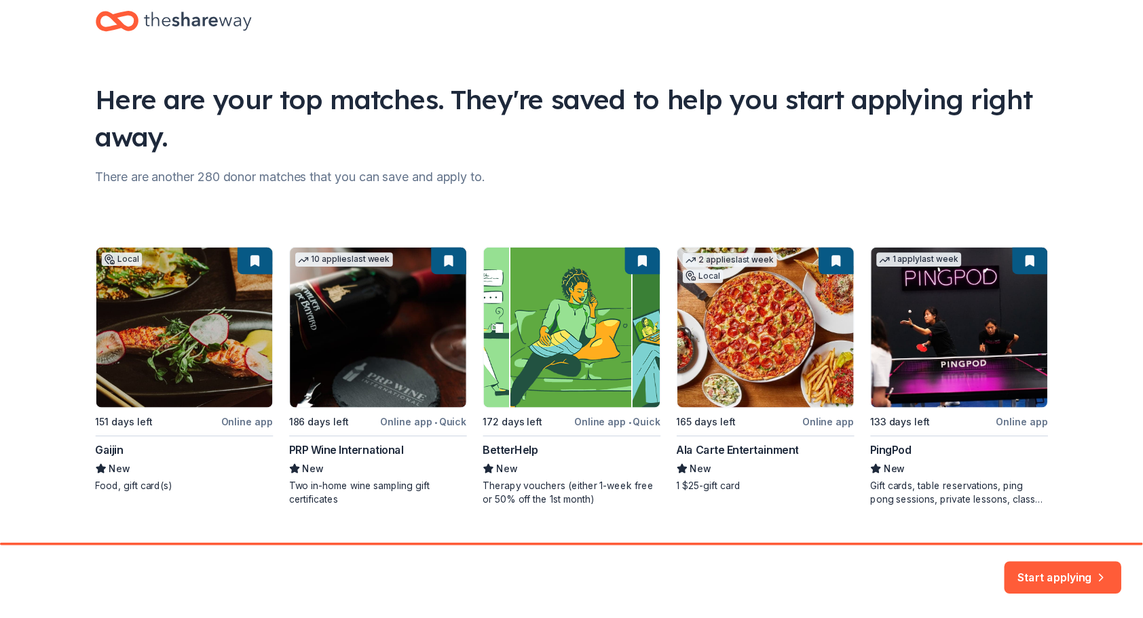
scroll to position [58, 0]
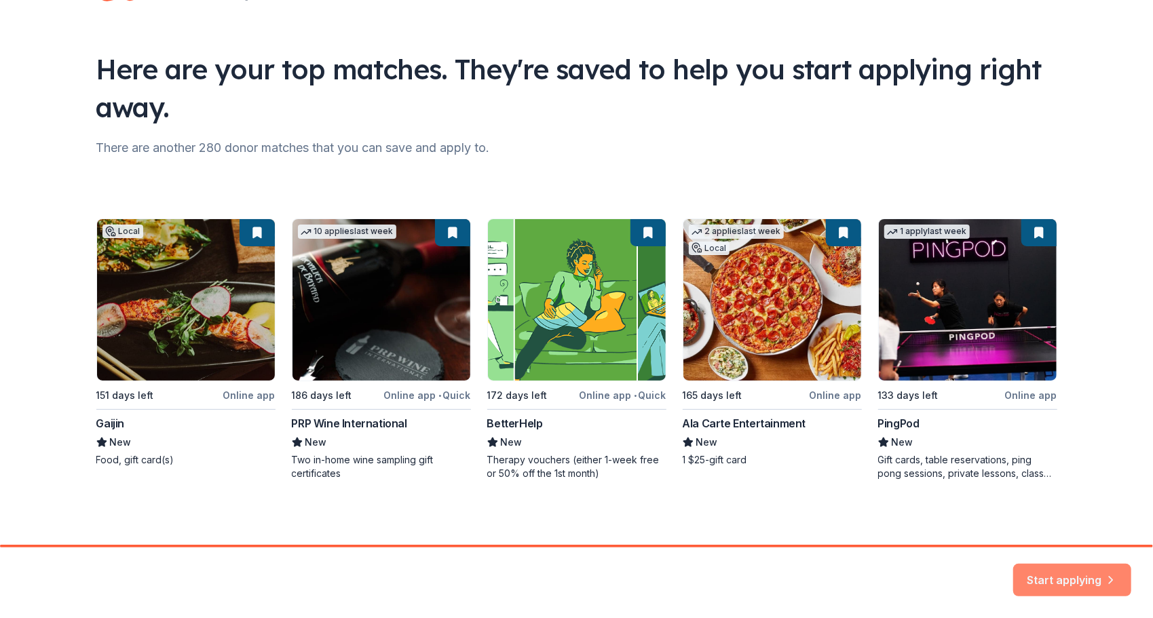
click at [1075, 577] on button "Start applying" at bounding box center [1073, 572] width 118 height 33
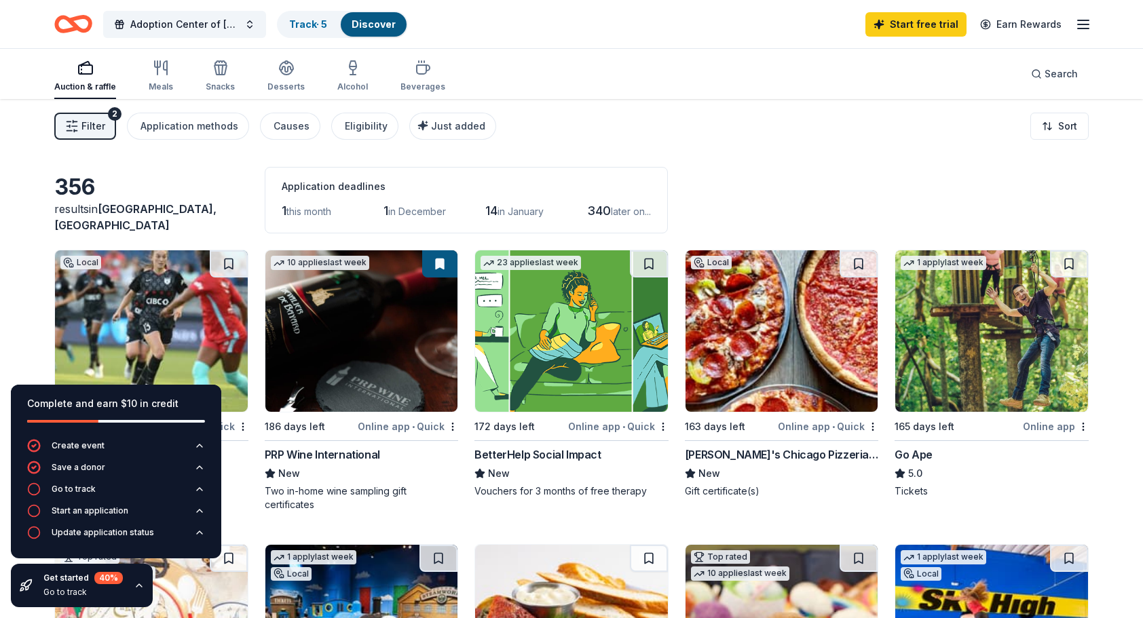
click at [1090, 26] on icon "button" at bounding box center [1083, 24] width 16 height 16
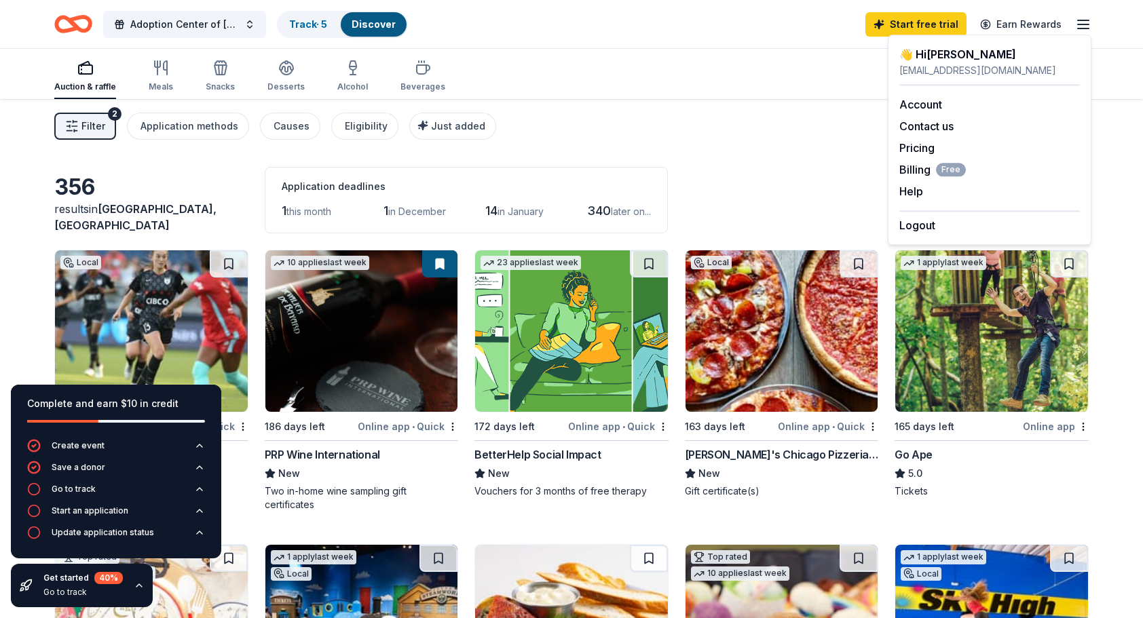
click at [790, 70] on div "Auction & raffle Meals Snacks Desserts Alcohol Beverages Search" at bounding box center [571, 74] width 1035 height 50
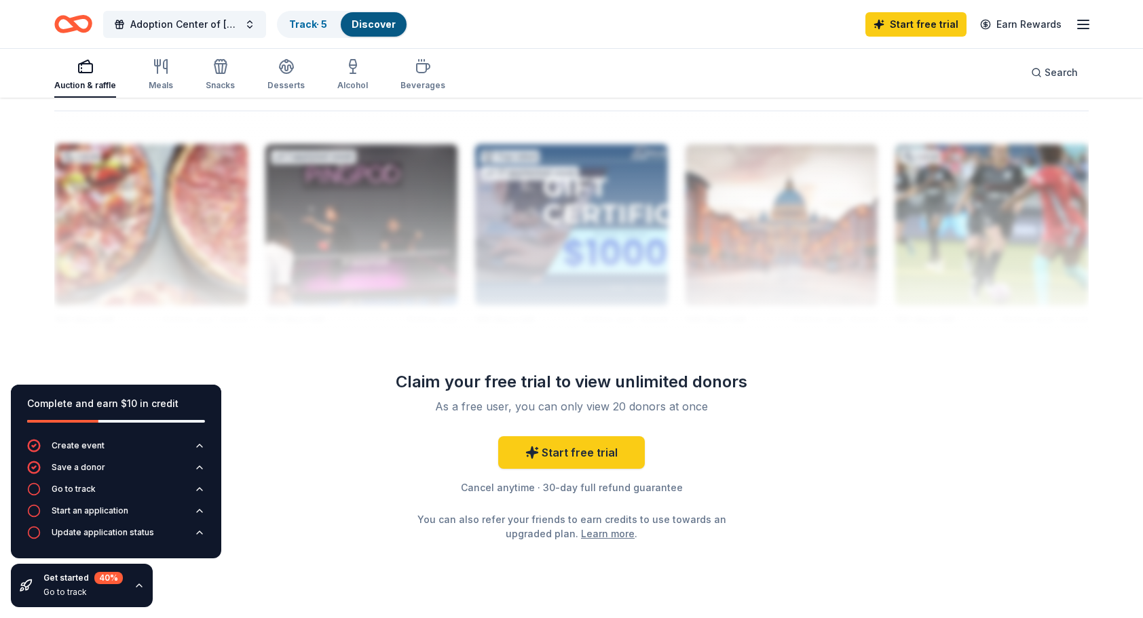
scroll to position [1352, 0]
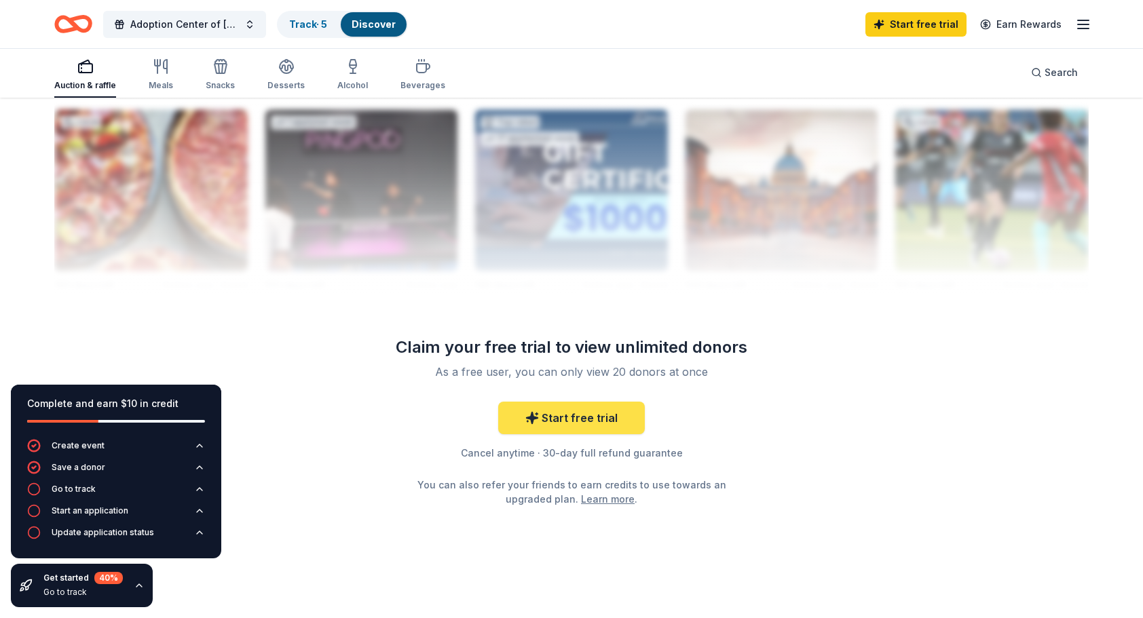
click at [581, 415] on link "Start free trial" at bounding box center [571, 418] width 147 height 33
click at [558, 420] on link "Start free trial" at bounding box center [571, 418] width 147 height 33
click at [566, 417] on link "Start free trial" at bounding box center [571, 418] width 147 height 33
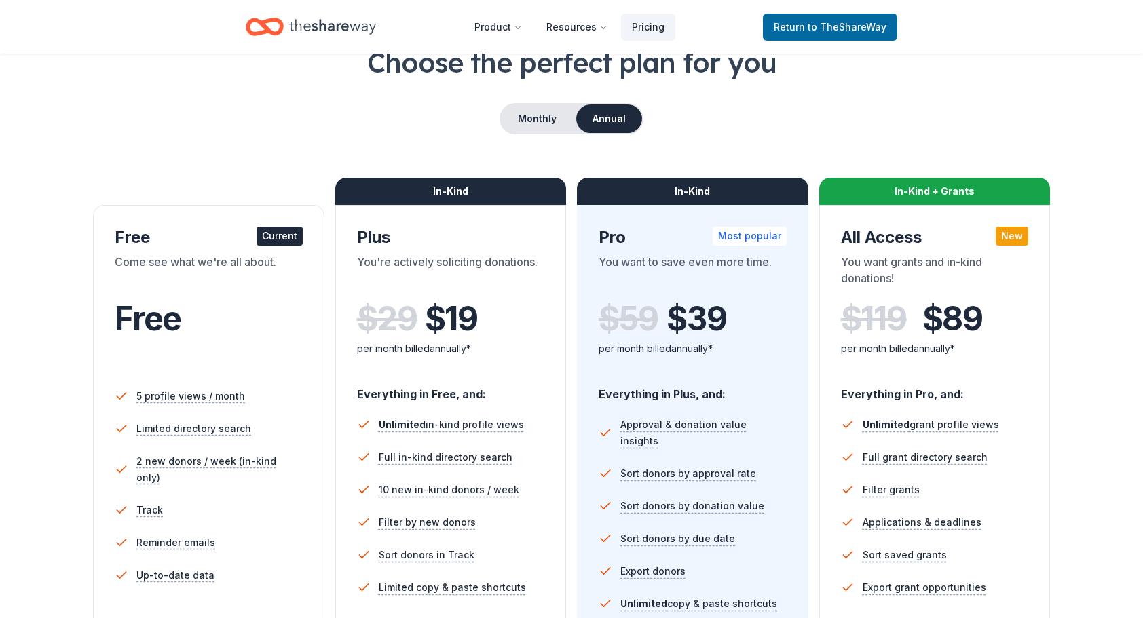
scroll to position [204, 0]
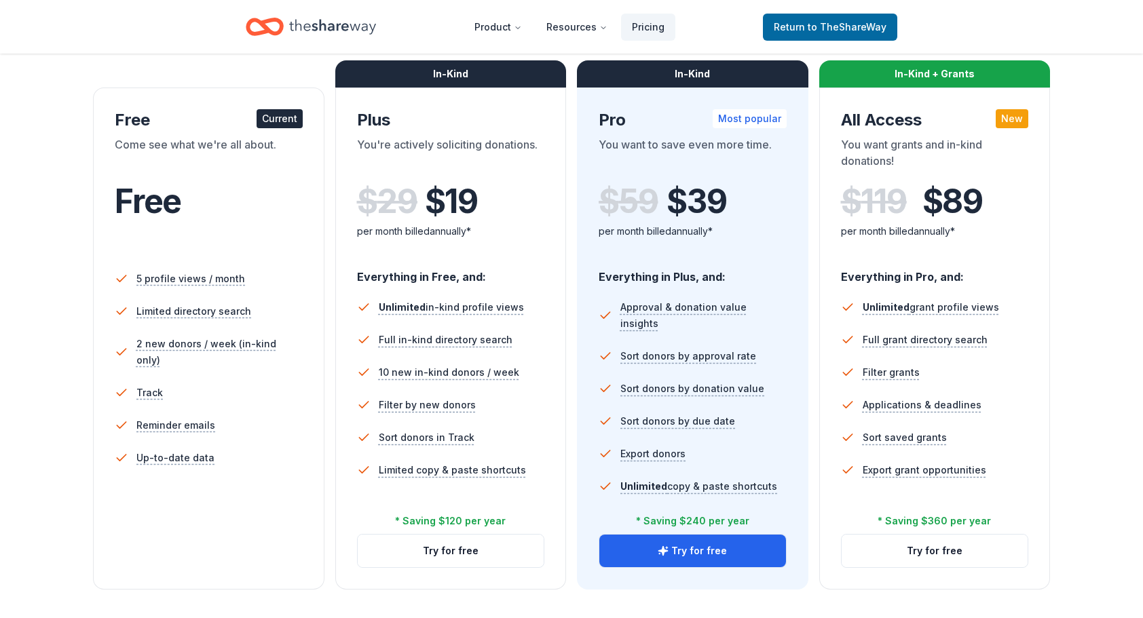
click at [56, 414] on div "Choose the perfect plan for you Monthly Annual Free Current Come see what we're…" at bounding box center [571, 258] width 1035 height 664
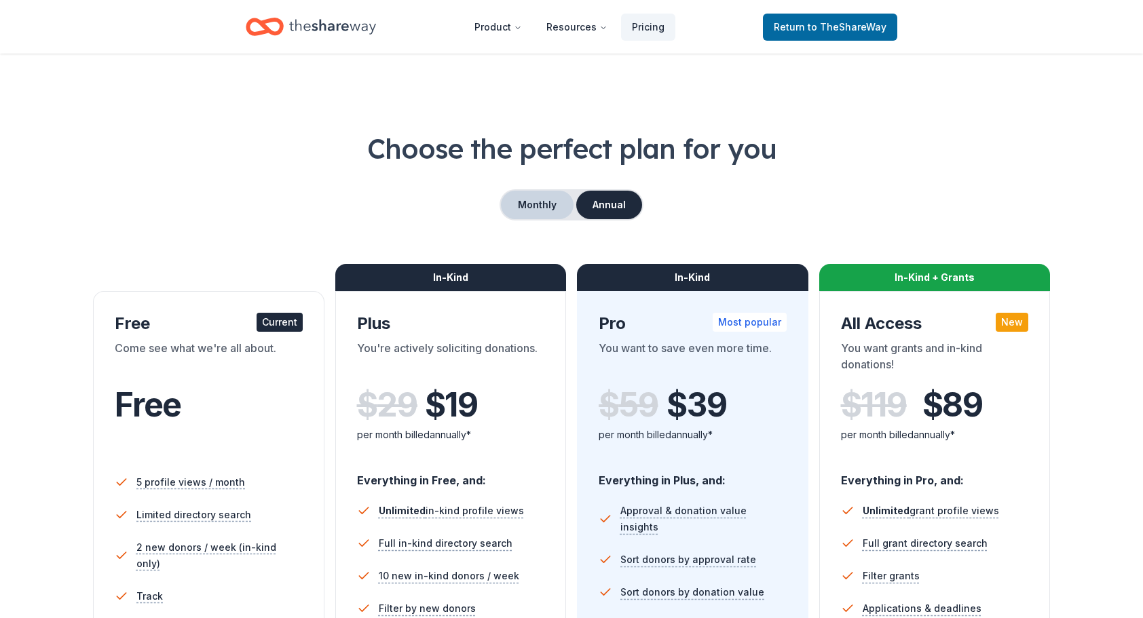
click at [538, 207] on button "Monthly" at bounding box center [537, 205] width 73 height 29
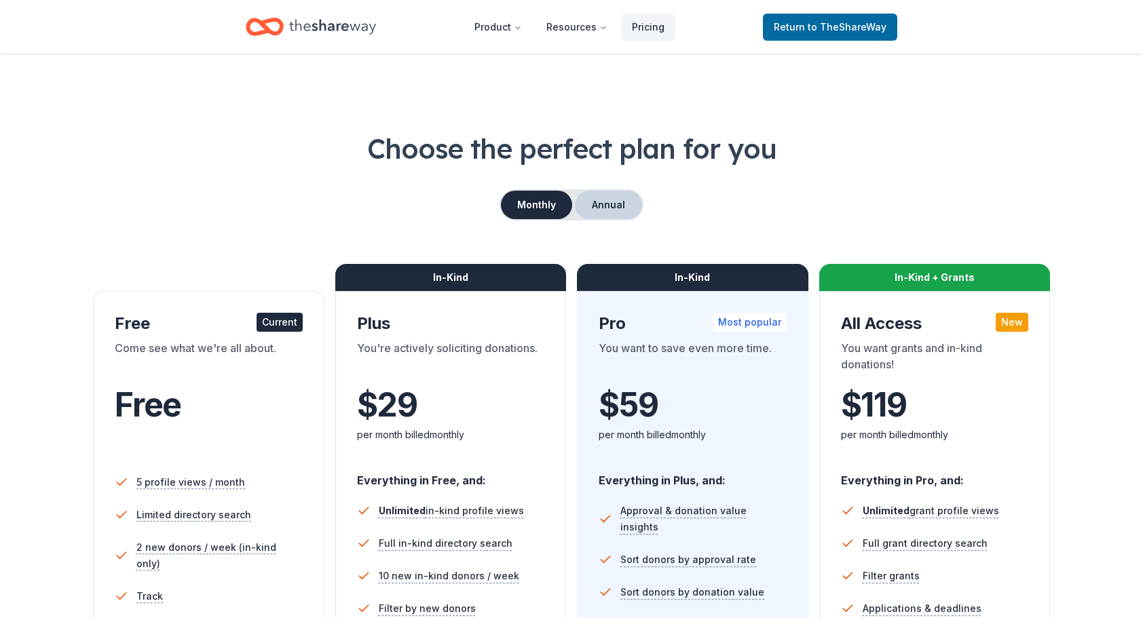
click at [606, 205] on button "Annual" at bounding box center [608, 205] width 67 height 29
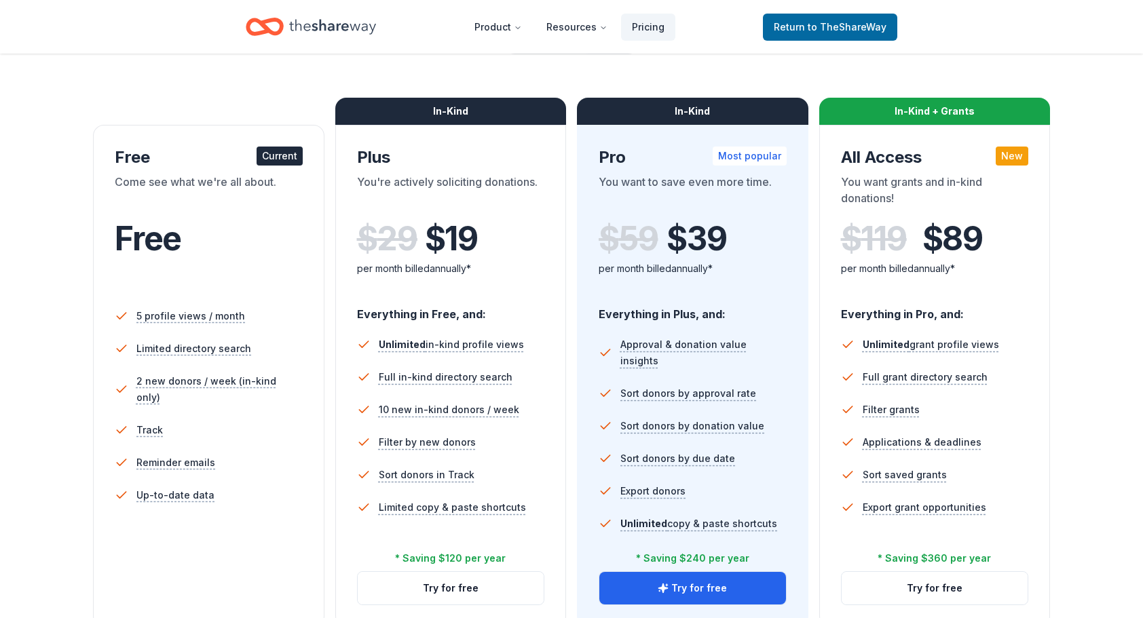
scroll to position [136, 0]
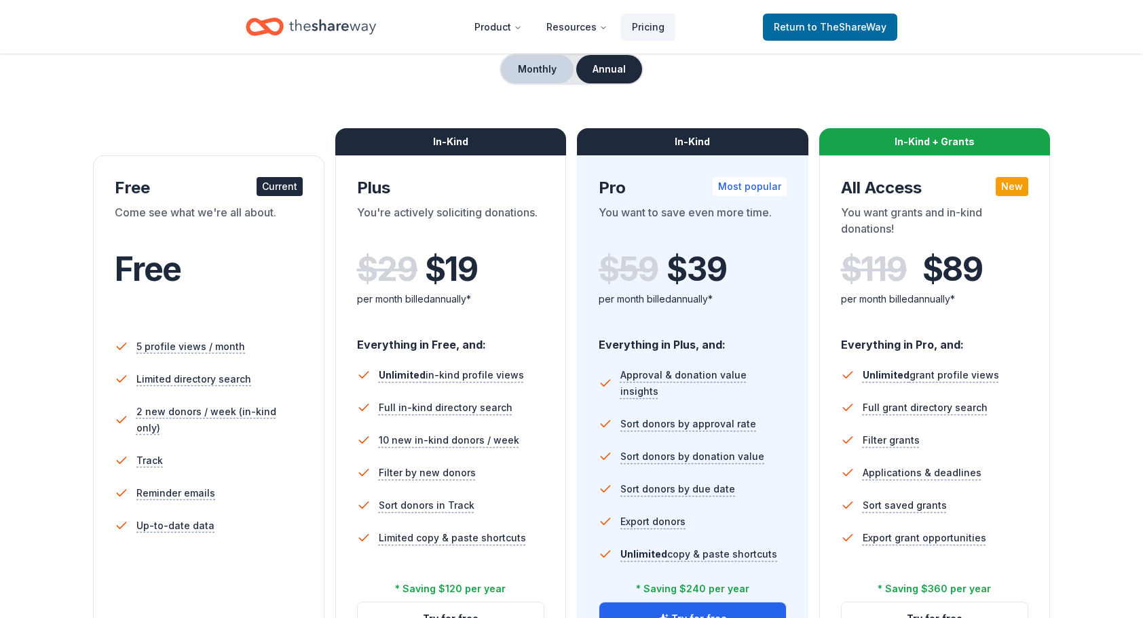
click at [541, 72] on button "Monthly" at bounding box center [537, 69] width 73 height 29
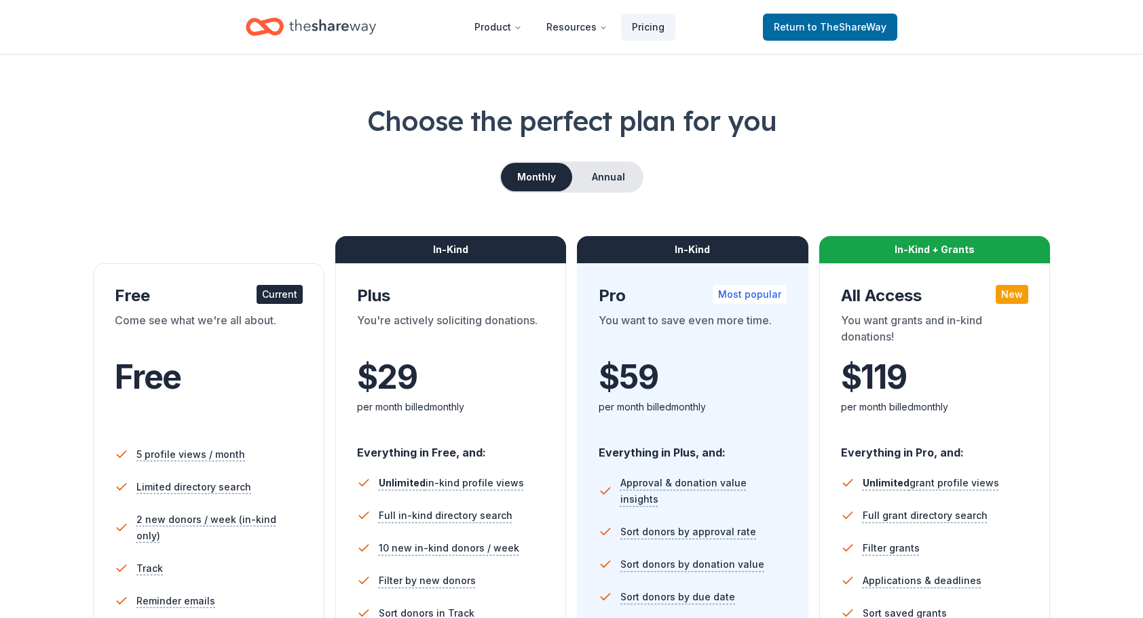
scroll to position [0, 0]
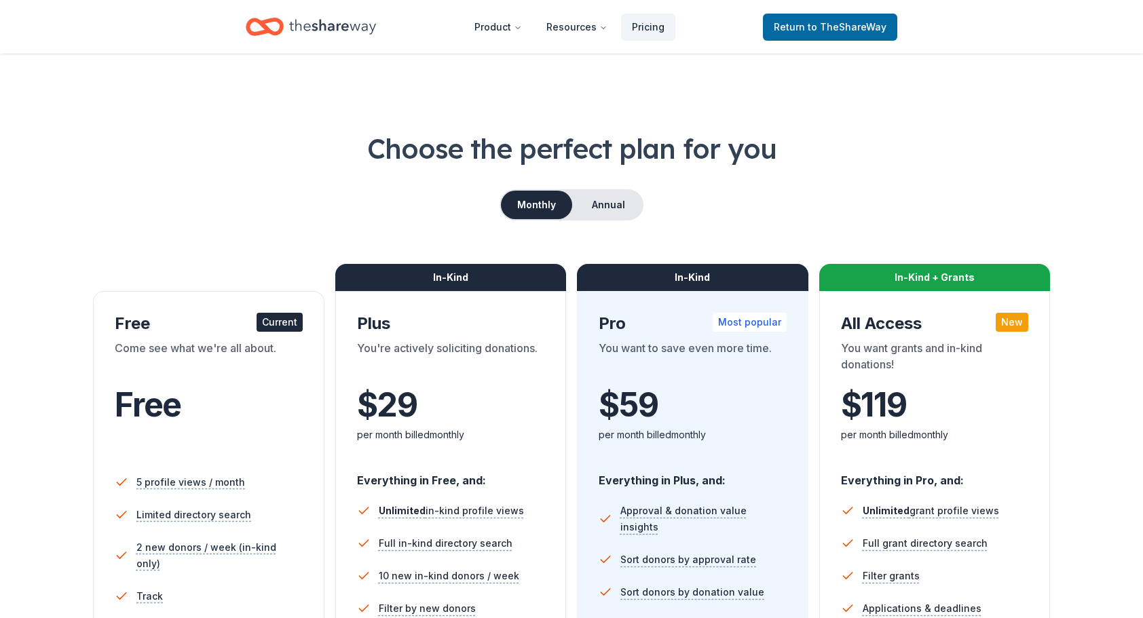
click at [12, 155] on div "Choose the perfect plan for you Monthly Annual Free Current Come see what we're…" at bounding box center [571, 575] width 1143 height 891
click at [830, 27] on span "to TheShareWay" at bounding box center [847, 27] width 79 height 12
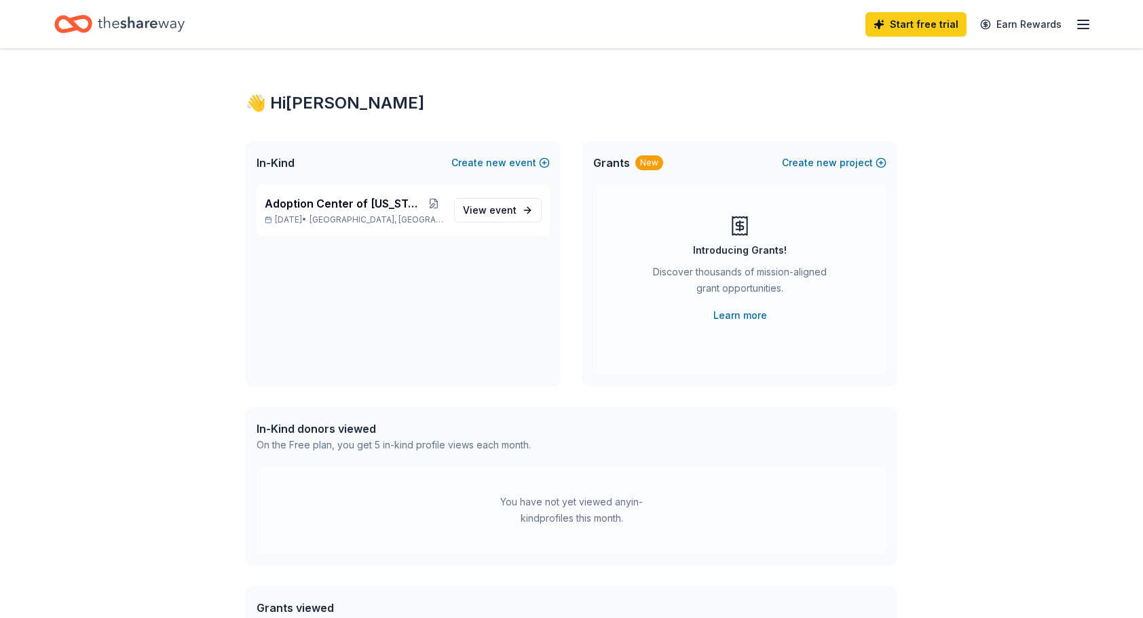
click at [91, 429] on div "👋 Hi [PERSON_NAME] In-Kind Create new event Adoption Center of [US_STATE] Annua…" at bounding box center [571, 432] width 1143 height 766
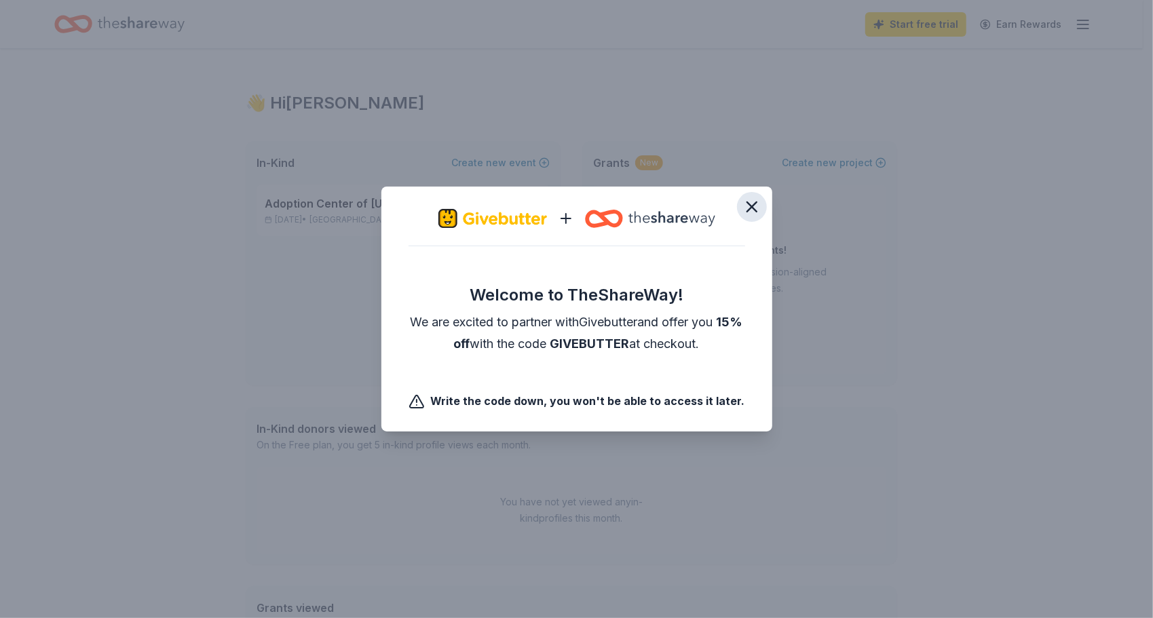
click at [751, 206] on icon "button" at bounding box center [752, 207] width 10 height 10
